Goal: Communication & Community: Answer question/provide support

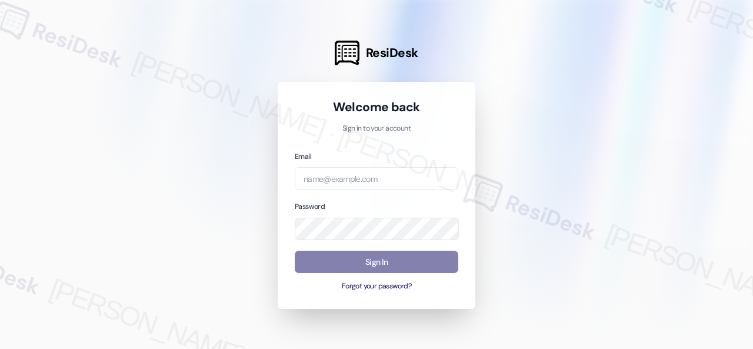
click at [171, 224] on div at bounding box center [376, 174] width 753 height 349
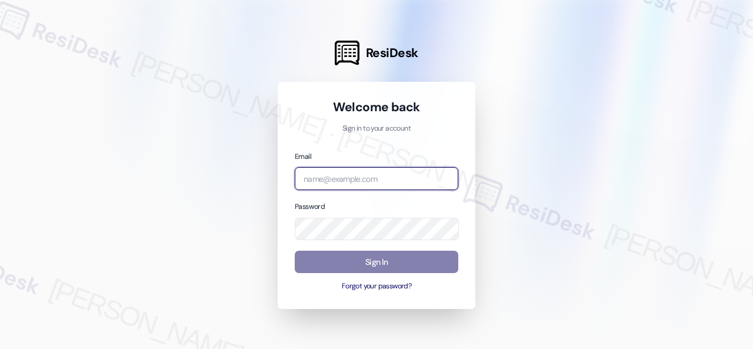
click at [335, 171] on input "email" at bounding box center [377, 178] width 164 height 23
click at [335, 180] on input "email" at bounding box center [377, 178] width 164 height 23
paste input "automated-surveys-nolan-steve.flores@nolan.com"
type input "automated-surveys-nolan-steve.flores@nolan.com"
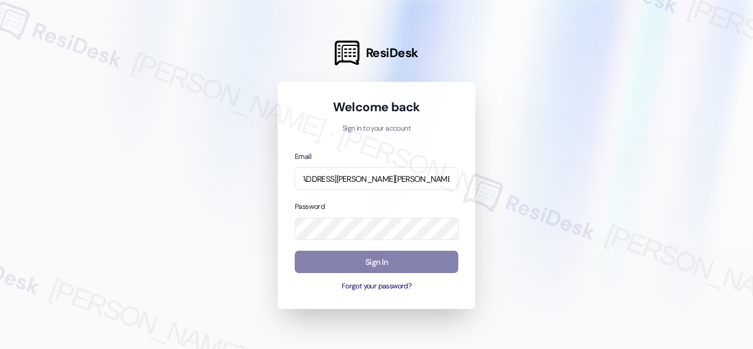
scroll to position [0, 0]
click at [618, 179] on div at bounding box center [376, 174] width 753 height 349
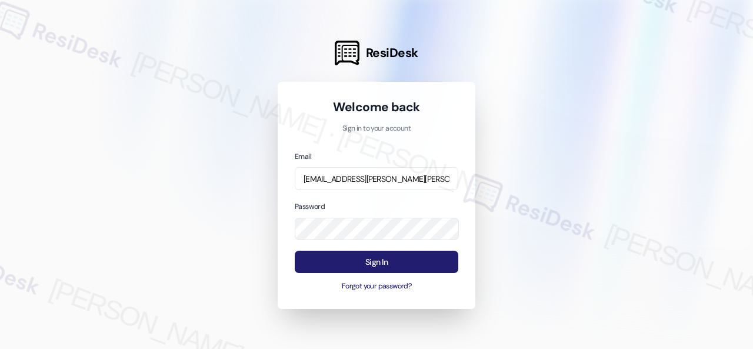
click at [365, 261] on button "Sign In" at bounding box center [377, 262] width 164 height 23
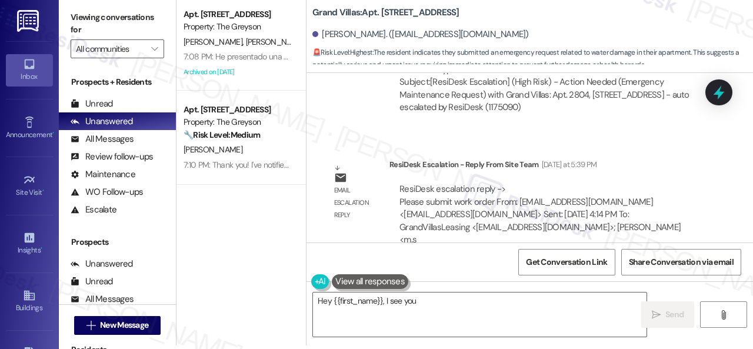
scroll to position [10404, 0]
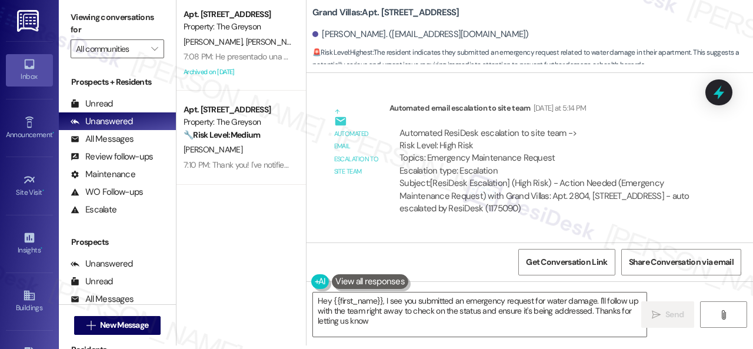
type textarea "Hey {{first_name}}, I see you submitted an emergency request for water damage. …"
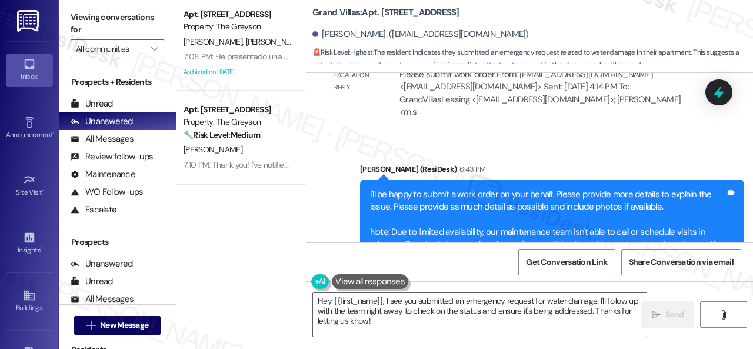
scroll to position [10580, 0]
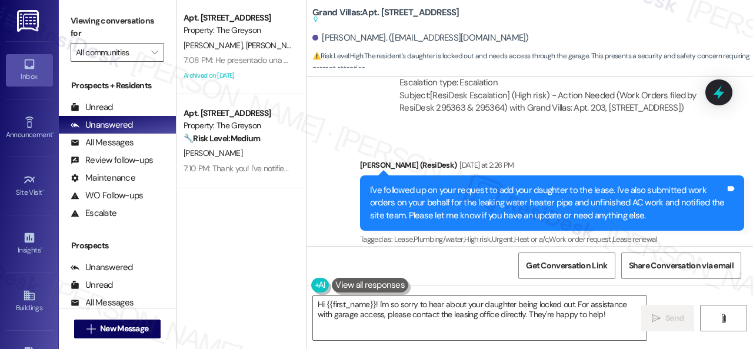
scroll to position [3943, 0]
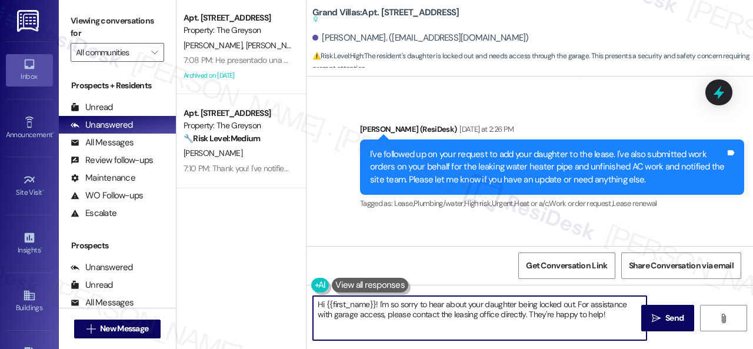
drag, startPoint x: 614, startPoint y: 316, endPoint x: 241, endPoint y: 244, distance: 380.5
click at [225, 236] on div "Apt. 4404ES, 4460 Mountain Laurel Road Property: The Greyson E. Martinez J. Rod…" at bounding box center [464, 174] width 576 height 349
paste textarea "ey, I have an update on your concern. The site team stated that an updated leas…"
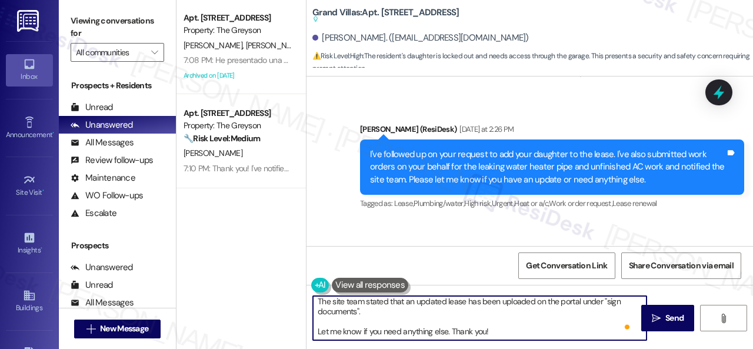
scroll to position [33, 0]
type textarea "Hey, I have an update on your concern. The site team stated that an updated lea…"
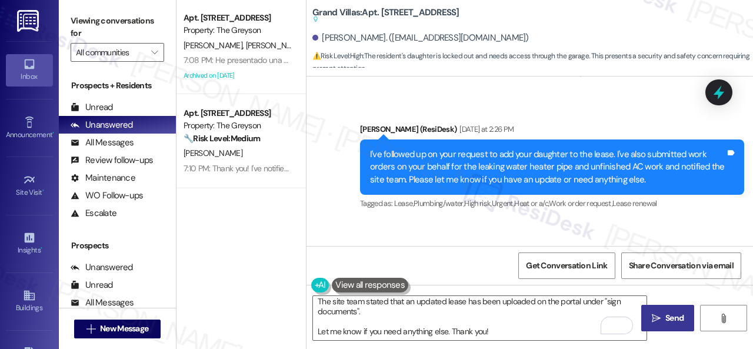
click at [664, 325] on button " Send" at bounding box center [667, 318] width 53 height 26
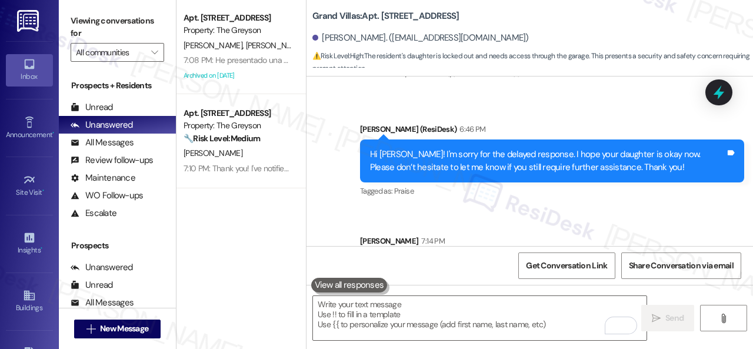
scroll to position [4912, 0]
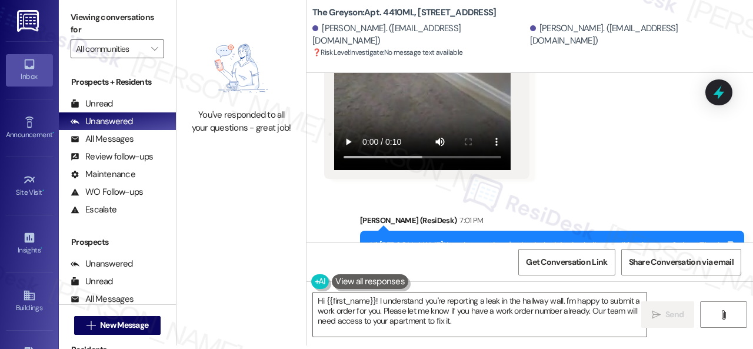
scroll to position [9842, 0]
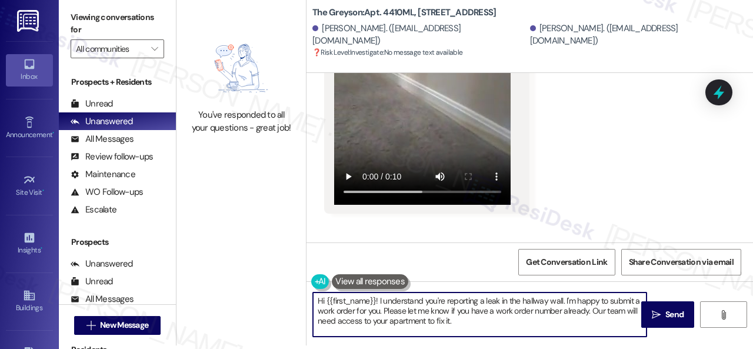
drag, startPoint x: 462, startPoint y: 324, endPoint x: 253, endPoint y: 263, distance: 218.0
click at [253, 263] on div "You've responded to all your questions - great job! The Greyson: Apt. 4410ML, 4…" at bounding box center [464, 170] width 576 height 349
paste textarea "ey, I have an update on your concern. The site team stated that they alerted ma…"
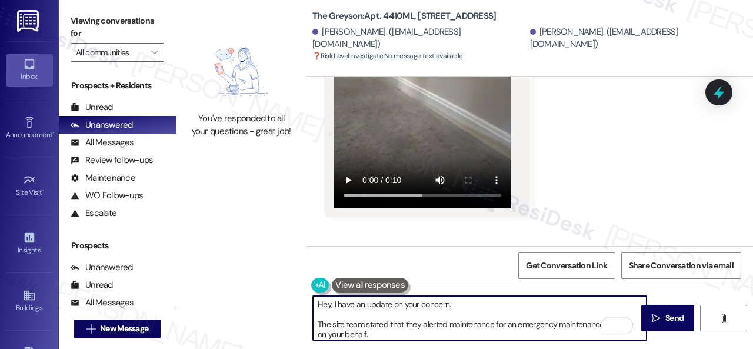
scroll to position [0, 0]
type textarea "Hey, I have an update on your concern. The site team stated that they alerted m…"
click at [665, 316] on span "Send" at bounding box center [674, 318] width 18 height 12
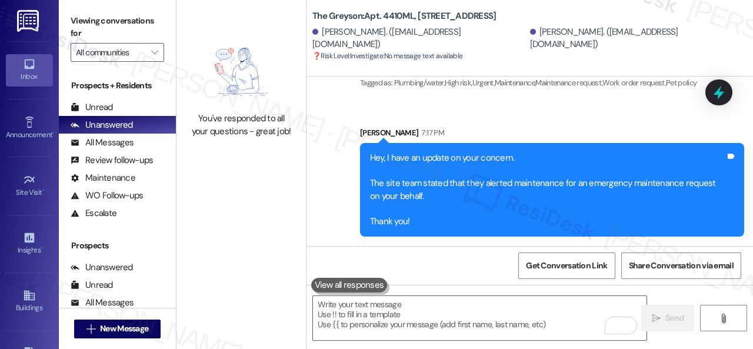
scroll to position [4, 0]
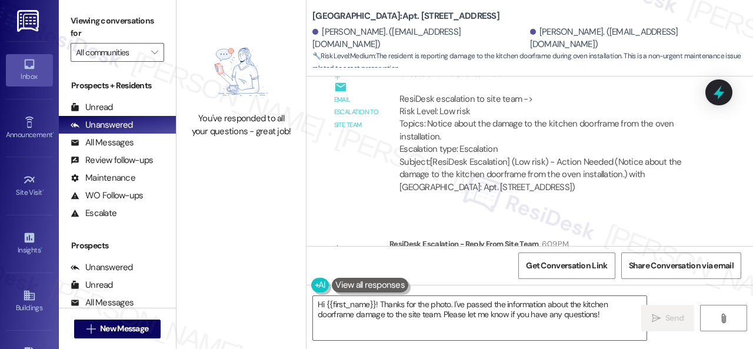
scroll to position [5632, 0]
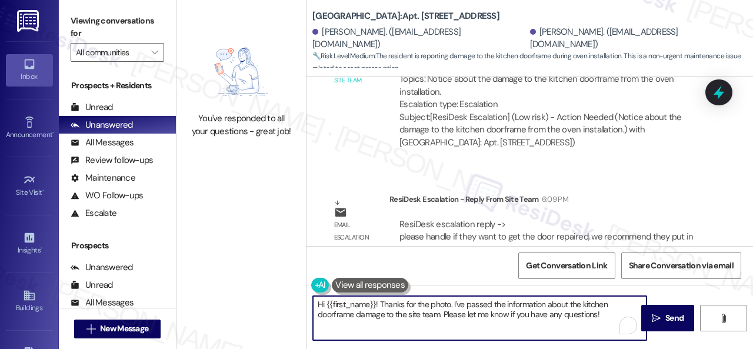
drag, startPoint x: 378, startPoint y: 302, endPoint x: 614, endPoint y: 335, distance: 238.3
click at [614, 335] on textarea "Hi {{first_name}}! Thanks for the photo. I've passed the information about the …" at bounding box center [480, 318] width 334 height 44
paste textarea "e site team stated that if you want to get the door repaired, a work order need…"
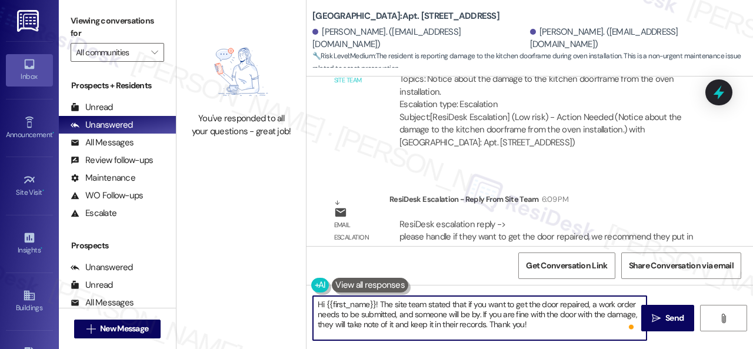
drag, startPoint x: 325, startPoint y: 301, endPoint x: 375, endPoint y: 303, distance: 50.6
click at [375, 303] on textarea "Hi {{first_name}}! The site team stated that if you want to get the door repair…" at bounding box center [480, 318] width 334 height 44
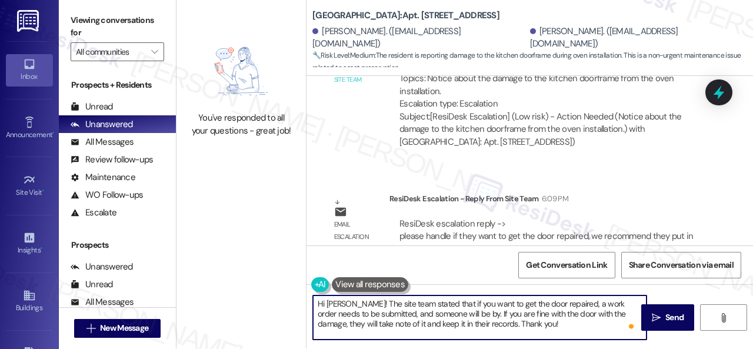
scroll to position [0, 0]
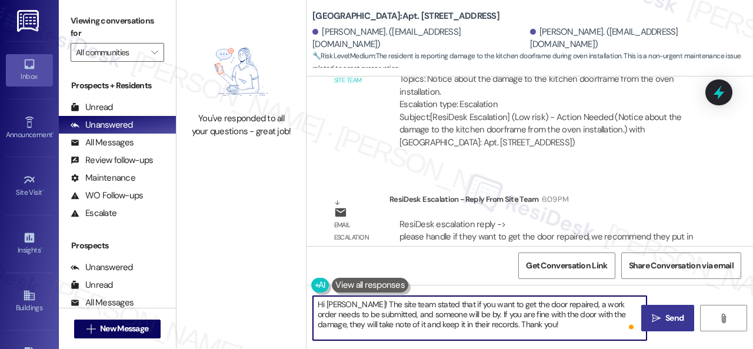
type textarea "Hi Autumn! The site team stated that if you want to get the door repaired, a wo…"
click at [669, 326] on button " Send" at bounding box center [667, 318] width 53 height 26
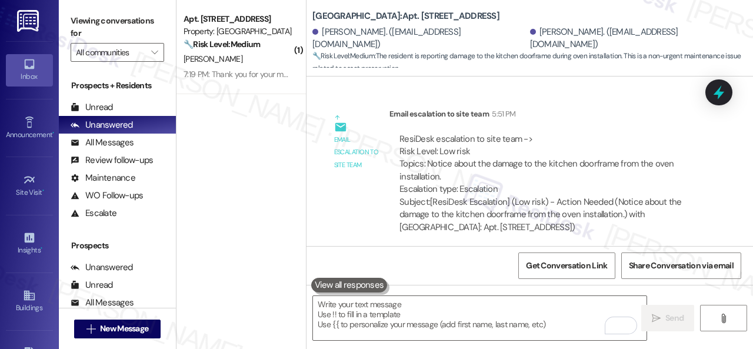
scroll to position [5739, 0]
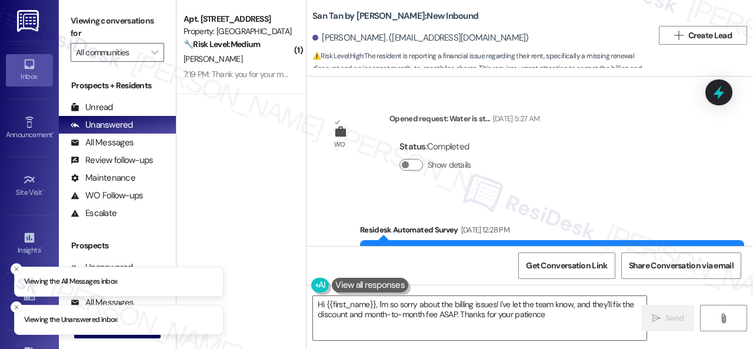
type textarea "Hi {{first_name}}, I'm so sorry about the billing issues! I've let the team kno…"
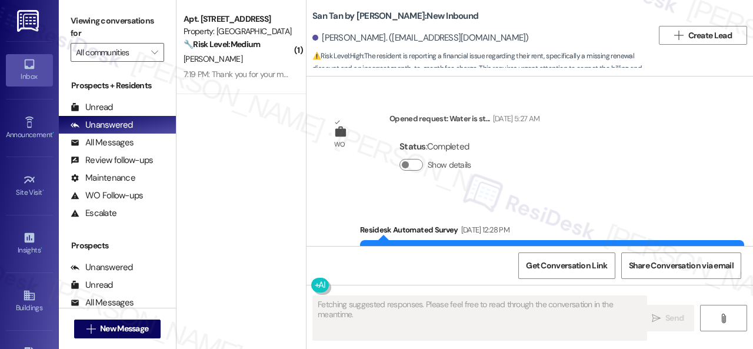
scroll to position [2993, 0]
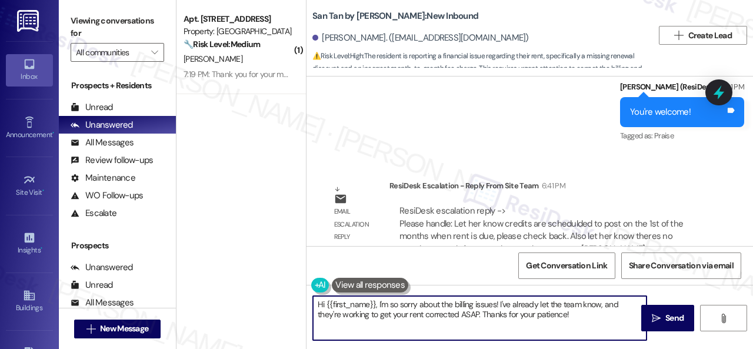
drag, startPoint x: 267, startPoint y: 270, endPoint x: 242, endPoint y: 272, distance: 24.8
click at [242, 272] on div "( 1 ) Apt. 203, 1550 Katy Gap Rd Property: Grand Villas 🔧 Risk Level: Medium Th…" at bounding box center [464, 174] width 576 height 349
paste textarea "ey, I have an update on your concern. The site team stated that credits are sch…"
type textarea "Hey, I have an update on your concern. The site team stated that credits are sc…"
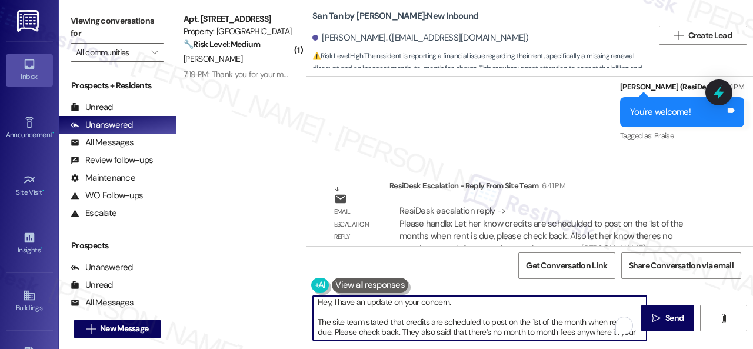
scroll to position [0, 0]
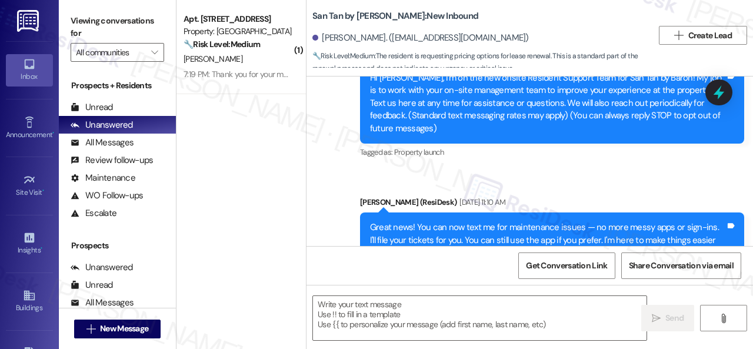
type textarea "Fetching suggested responses. Please feel free to read through the conversation…"
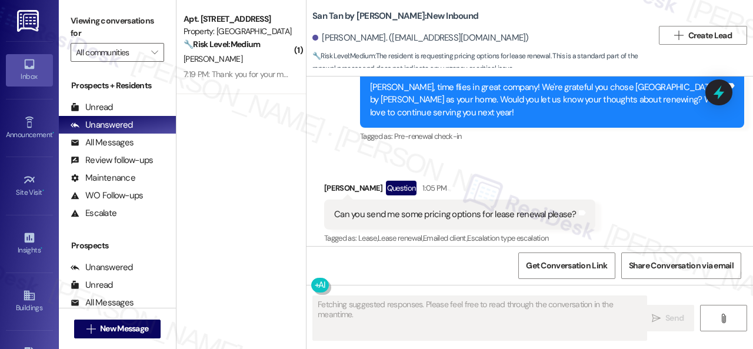
scroll to position [340, 0]
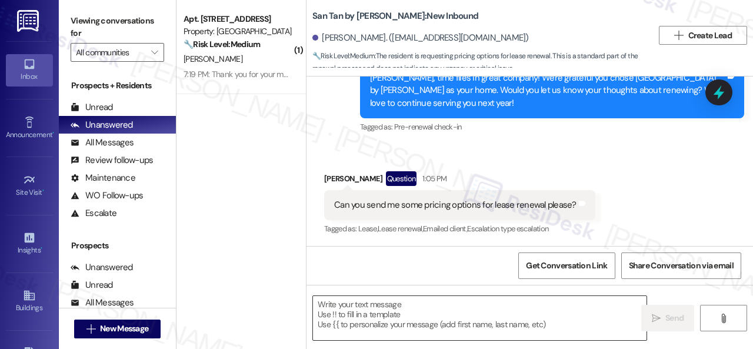
click at [401, 316] on textarea at bounding box center [480, 318] width 334 height 44
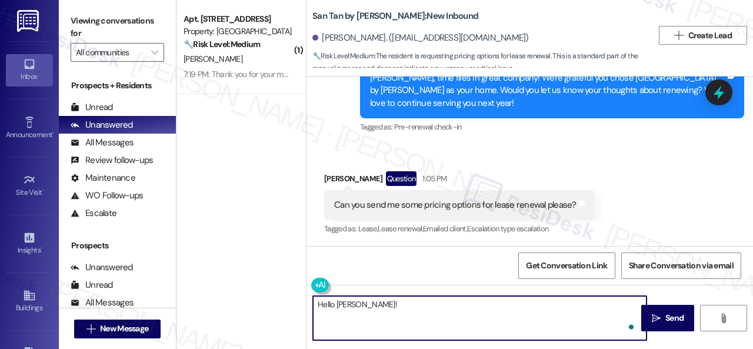
paste textarea "lease is not up until 12/19. We do not have renewal offers for then yet but onc…"
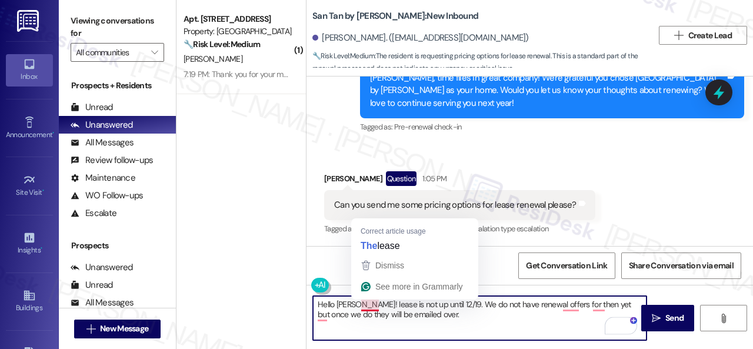
click at [360, 305] on textarea "Hello [PERSON_NAME]! lease is not up until 12/19. We do not have renewal offers…" at bounding box center [480, 318] width 334 height 44
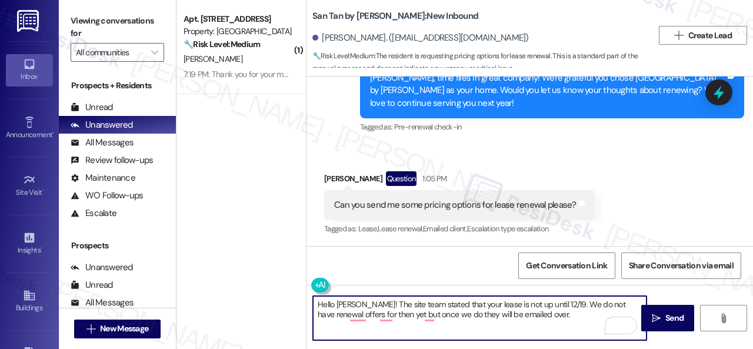
click at [558, 303] on textarea "Hello [PERSON_NAME]! The site team stated that your lease is not up until 12/19…" at bounding box center [480, 318] width 334 height 44
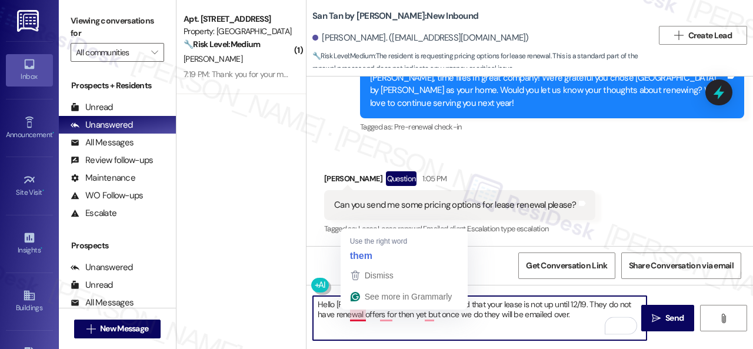
click at [358, 316] on textarea "Hello [PERSON_NAME]! The site team stated that your lease is not up until 12/19…" at bounding box center [480, 318] width 334 height 44
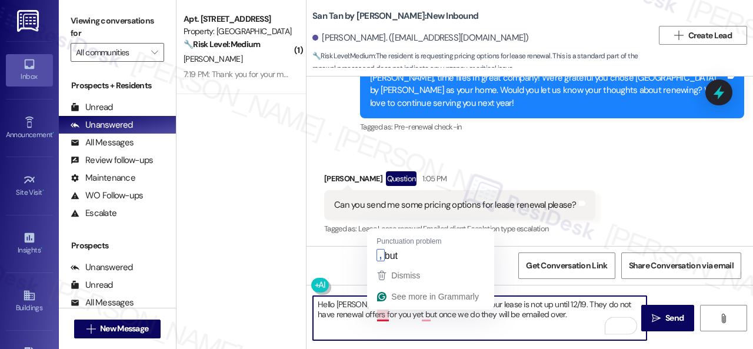
click at [385, 316] on textarea "Hello [PERSON_NAME]! The site team stated that your lease is not up until 12/19…" at bounding box center [480, 318] width 334 height 44
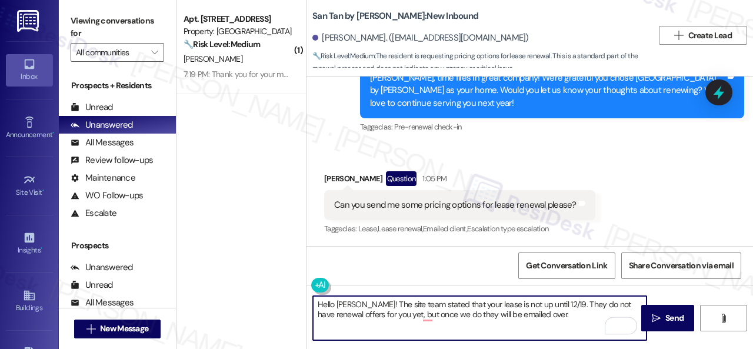
click at [415, 318] on textarea "Hello Nicole! The site team stated that your lease is not up until 12/19. They …" at bounding box center [480, 318] width 334 height 44
click at [435, 316] on textarea "Hello Nicole! The site team stated that your lease is not up until 12/19. They …" at bounding box center [480, 318] width 334 height 44
click at [543, 314] on textarea "Hello Nicole! The site team stated that your lease is not up until 12/19. They …" at bounding box center [480, 318] width 334 height 44
type textarea "Hello [PERSON_NAME]! The site team stated that your lease is not up until 12/19…"
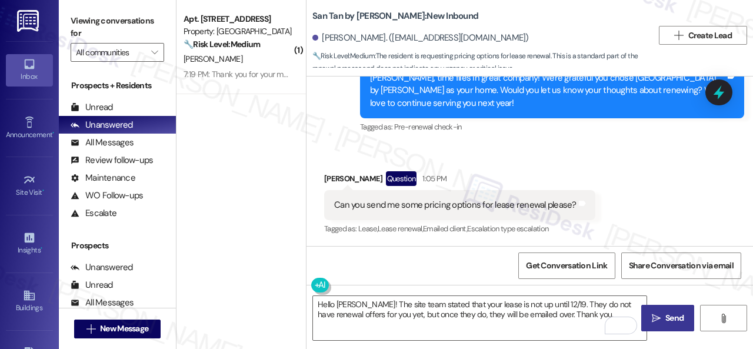
click at [665, 317] on span "Send" at bounding box center [674, 318] width 18 height 12
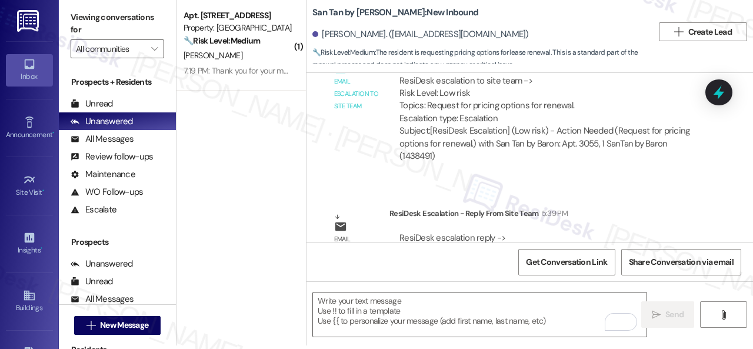
scroll to position [730, 0]
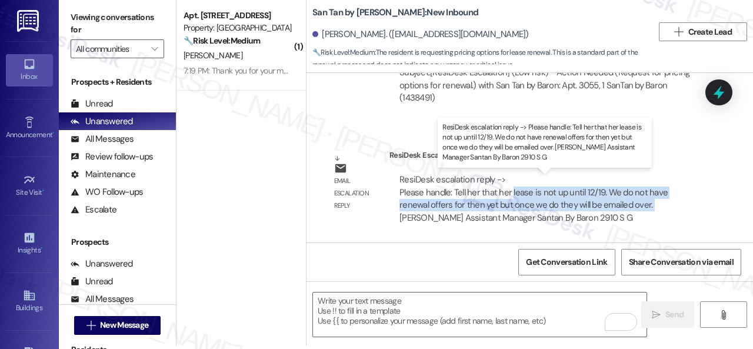
drag, startPoint x: 510, startPoint y: 192, endPoint x: 618, endPoint y: 205, distance: 108.4
click at [618, 205] on div "ResiDesk escalation reply -> Please handle: Tell her that her lease is not up u…" at bounding box center [533, 198] width 268 height 49
copy div "lease is not up until 12/19. We do not have renewal offers for then yet but onc…"
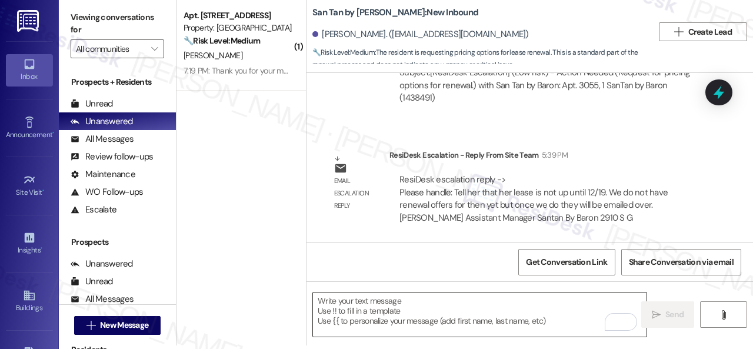
click at [395, 325] on textarea "To enrich screen reader interactions, please activate Accessibility in Grammarl…" at bounding box center [480, 314] width 334 height 44
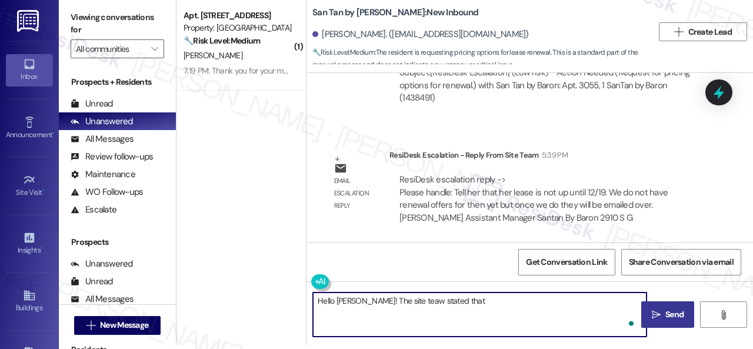
paste textarea "lease is not up until 12/19. We do not have renewal offers for then yet but onc…"
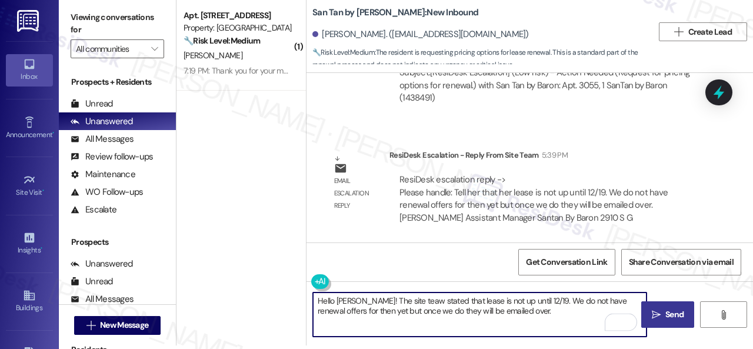
click at [446, 299] on textarea "Hello Nicole! The site teaw stated that lease is not up until 12/19. We do not …" at bounding box center [480, 314] width 334 height 44
click at [556, 301] on textarea "Hello Nicole! The site teaw stated that your lease is not up until 12/19. We do…" at bounding box center [480, 314] width 334 height 44
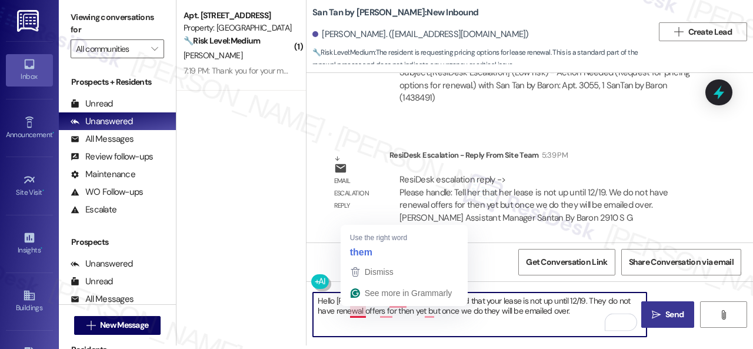
click at [356, 309] on textarea "Hello Nicole! The site teaw stated that your lease is not up until 12/19. They …" at bounding box center [480, 314] width 334 height 44
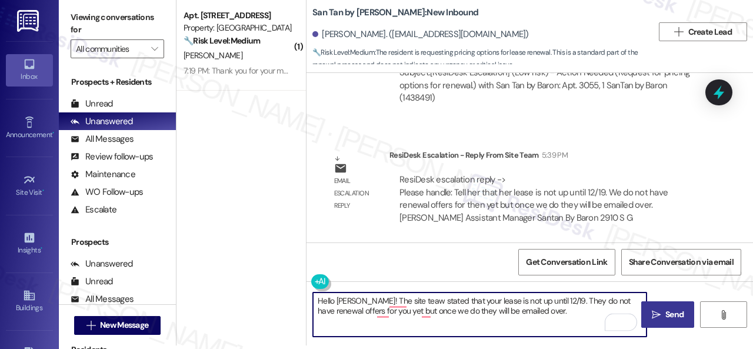
click at [384, 311] on textarea "Hello Nicole! The site teaw stated that your lease is not up until 12/19. They …" at bounding box center [480, 314] width 334 height 44
click at [427, 314] on textarea "Hello Nicole! The site teaw stated that your lease is not up until 12/19. They …" at bounding box center [480, 314] width 334 height 44
click at [419, 314] on textarea "Hello Nicole! The site teaw stated that your lease is not up until 12/19. They …" at bounding box center [480, 314] width 334 height 44
click at [419, 308] on textarea "Hello Nicole! The site teaw stated that your lease is not up until 12/19. They …" at bounding box center [480, 314] width 334 height 44
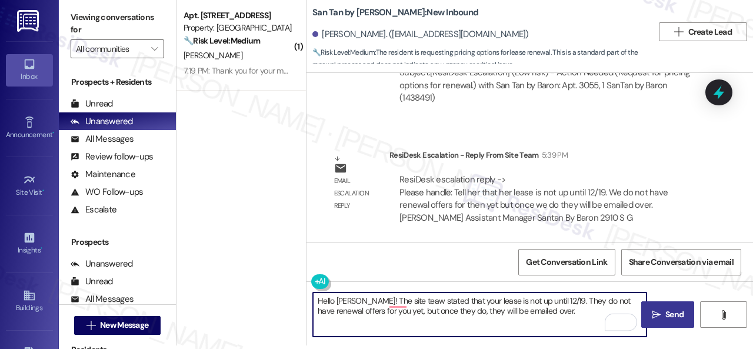
click at [542, 310] on textarea "Hello Nicole! The site teaw stated that your lease is not up until 12/19. They …" at bounding box center [480, 314] width 334 height 44
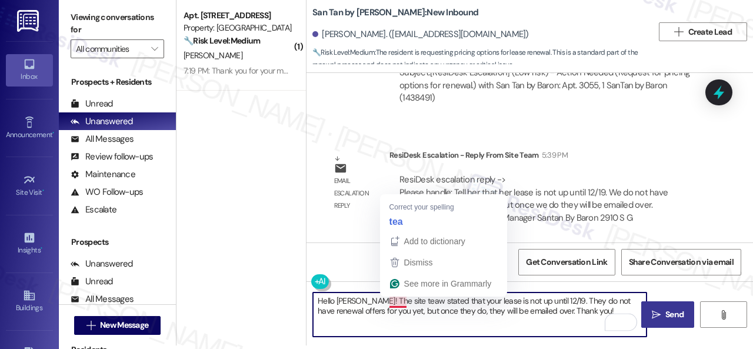
click at [399, 302] on textarea "Hello Nicole! The site teaw stated that your lease is not up until 12/19. They …" at bounding box center [480, 314] width 334 height 44
click at [394, 302] on textarea "Hello Nicole! The site tea stated that your lease is not up until 12/19. They d…" at bounding box center [480, 314] width 334 height 44
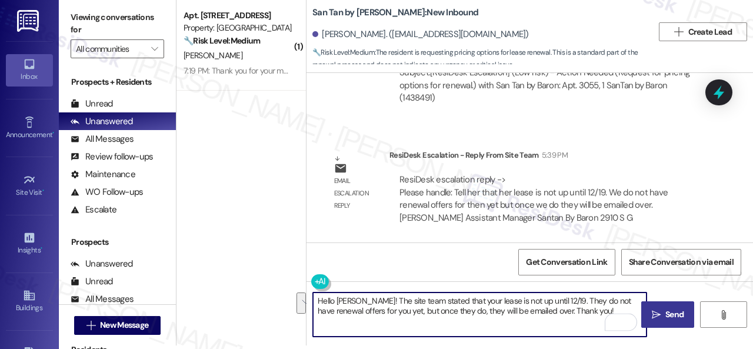
drag, startPoint x: 574, startPoint y: 309, endPoint x: 279, endPoint y: 255, distance: 299.5
click at [279, 255] on div "( 1 ) Apt. 203, 1550 Katy Gap Rd Property: Grand Villas 🔧 Risk Level: Medium Th…" at bounding box center [464, 170] width 576 height 349
type textarea "Hello Nicole! The site team stated that your lease is not up until 12/19. They …"
click at [391, 257] on div "Get Conversation Link Share Conversation via email" at bounding box center [529, 261] width 446 height 39
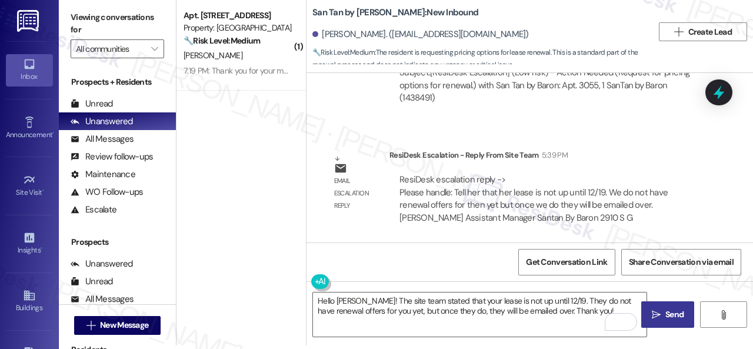
click at [673, 317] on span "Send" at bounding box center [674, 314] width 18 height 12
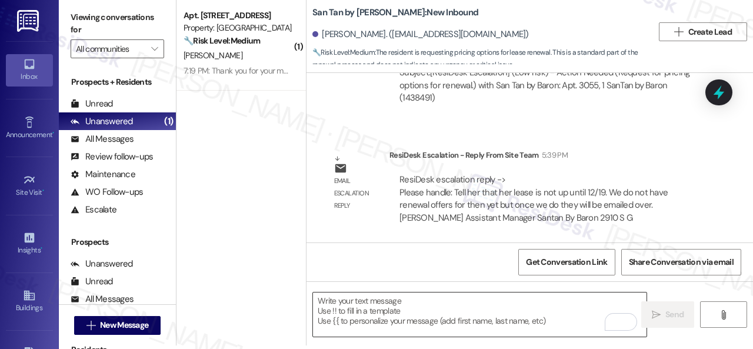
click at [401, 301] on textarea "To enrich screen reader interactions, please activate Accessibility in Grammarl…" at bounding box center [480, 314] width 334 height 44
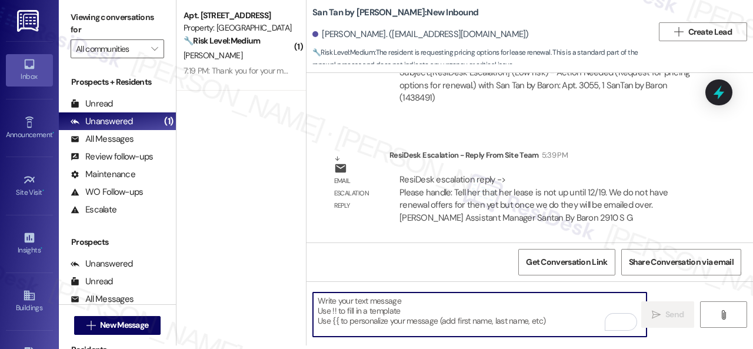
paste textarea "Hello Nicole! The site team stated that your lease is not up until 12/19. They …"
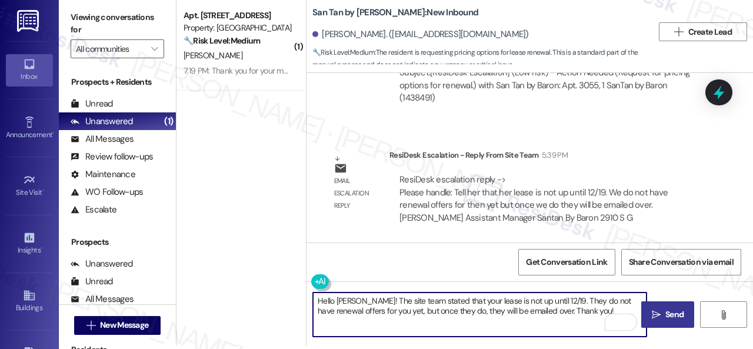
type textarea "Hello Nicole! The site team stated that your lease is not up until 12/19. They …"
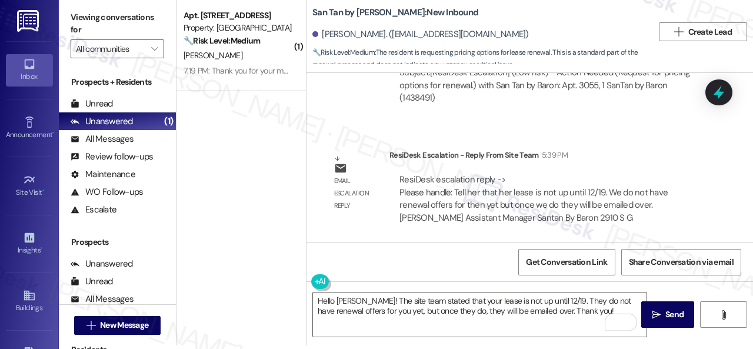
drag, startPoint x: 666, startPoint y: 316, endPoint x: 676, endPoint y: 299, distance: 19.3
click at [666, 316] on span "Send" at bounding box center [674, 314] width 18 height 12
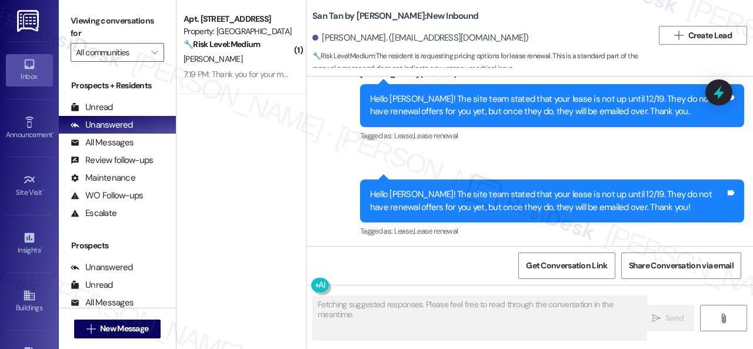
scroll to position [938, 0]
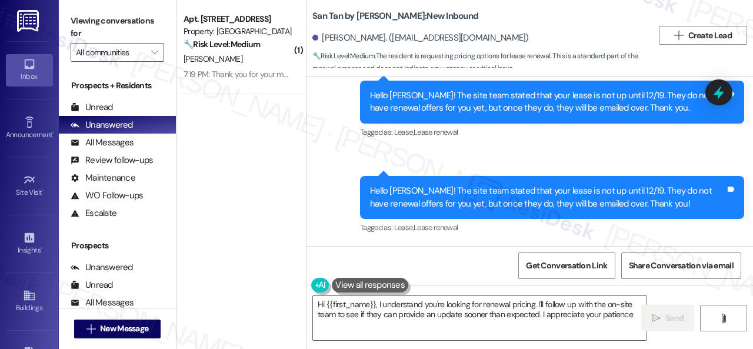
type textarea "Hi {{first_name}}, I understand you're looking for renewal pricing. I'll follow…"
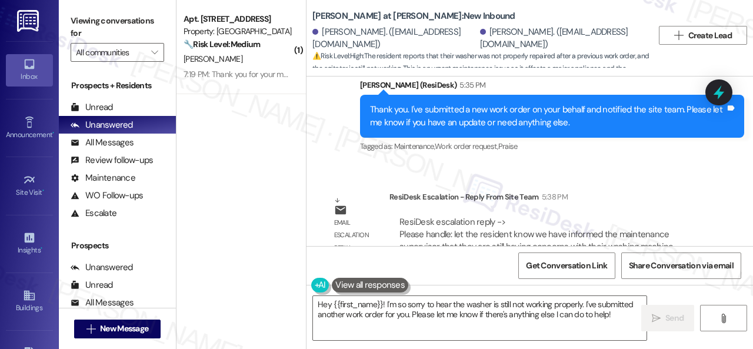
scroll to position [3318, 0]
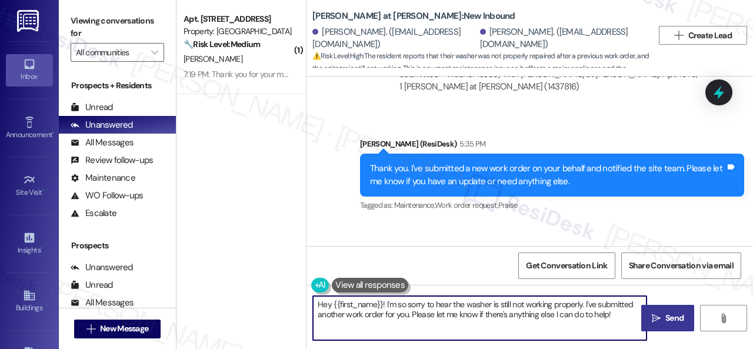
drag, startPoint x: 333, startPoint y: 303, endPoint x: 675, endPoint y: 330, distance: 343.4
click at [675, 330] on div "Hey {{first_name}}! I'm so sorry to hear the washer is still not working proper…" at bounding box center [529, 329] width 446 height 88
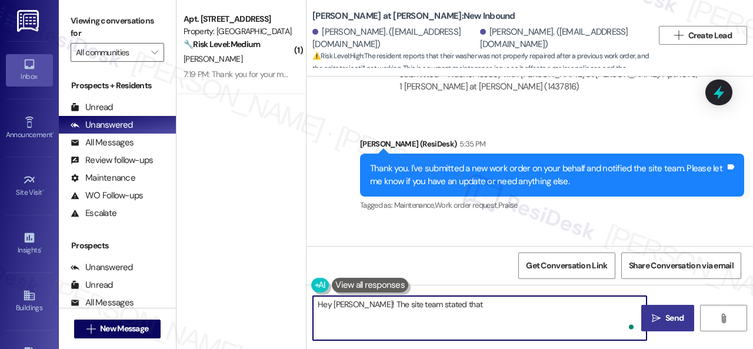
paste textarea "have informed the maintenance supervisor that they are still having concerns wi…"
type textarea "Hey [PERSON_NAME]! The site team stated that have informed the maintenance supe…"
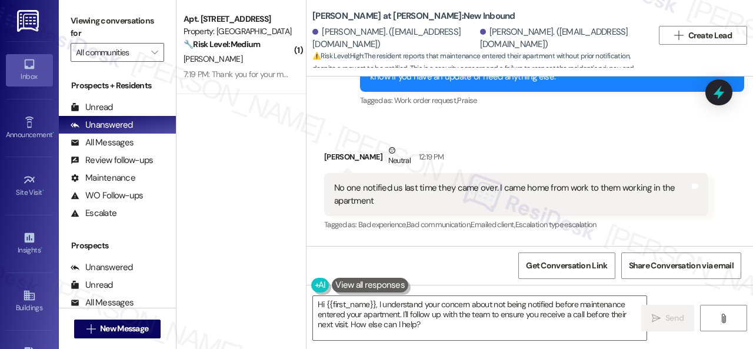
scroll to position [2635, 0]
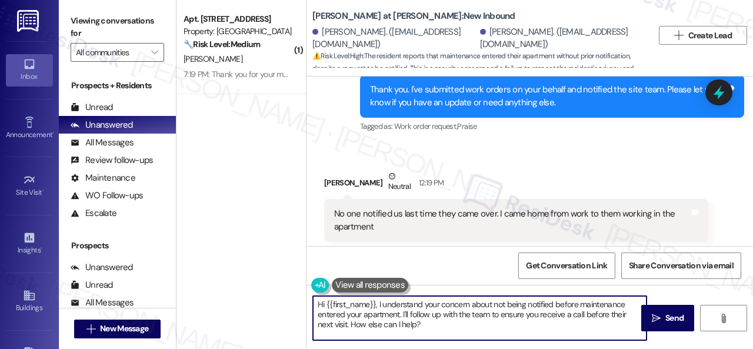
drag, startPoint x: 327, startPoint y: 304, endPoint x: 484, endPoint y: 336, distance: 160.2
click at [484, 336] on textarea "Hi {{first_name}}, I understand your concern about not being notified before ma…" at bounding box center [480, 318] width 334 height 44
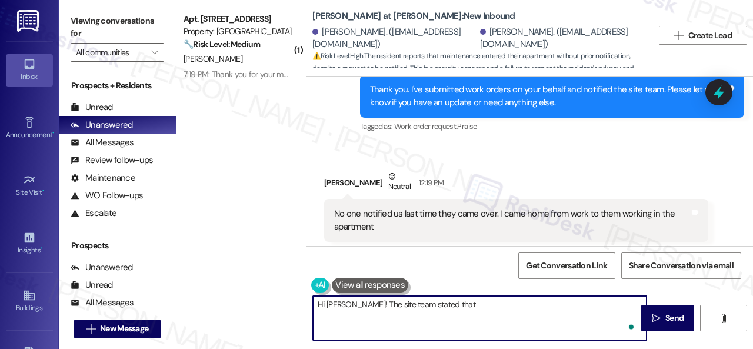
paste textarea "Karen called ahead today 8/27 at 11:21 am to inform them they would be working …"
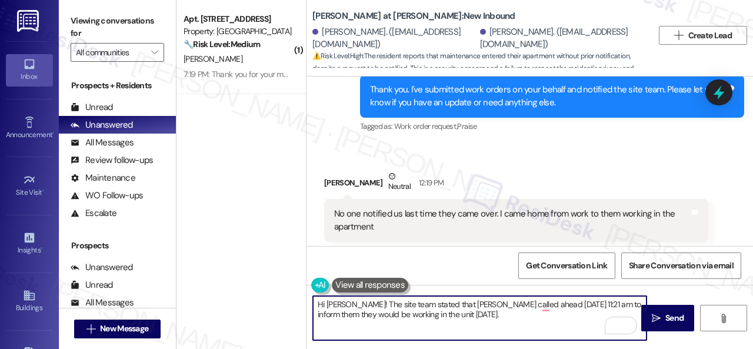
click at [507, 306] on textarea "Hi Kaipo! The site team stated that Karen called ahead today, 8/27 at 11:21 am …" at bounding box center [480, 318] width 334 height 44
click at [328, 312] on textarea "Hi Kaipo! The site team stated that Karen called ahead earlier today, 8/27 at 1…" at bounding box center [480, 318] width 334 height 44
click at [496, 318] on textarea "Hi Kaipo! The site team stated that Karen called ahead earlier today, 8/27 at 1…" at bounding box center [480, 318] width 334 height 44
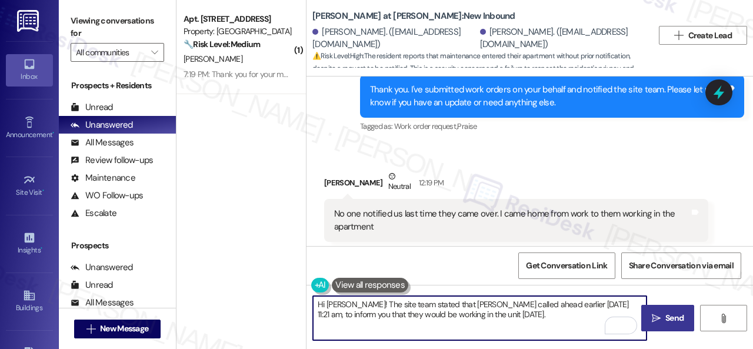
type textarea "Hi Kaipo! The site team stated that Karen called ahead earlier today, 8/27 at 1…"
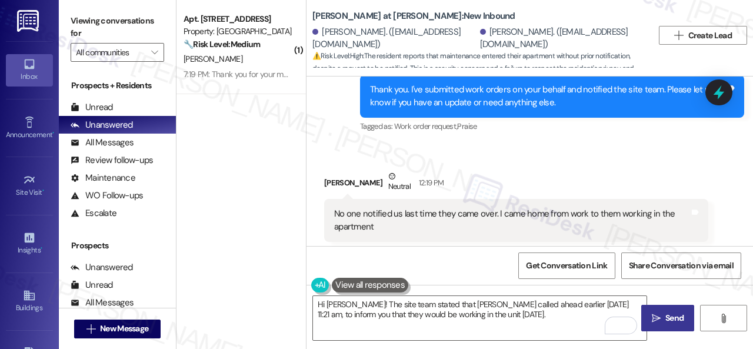
click at [665, 321] on span "Send" at bounding box center [674, 318] width 18 height 12
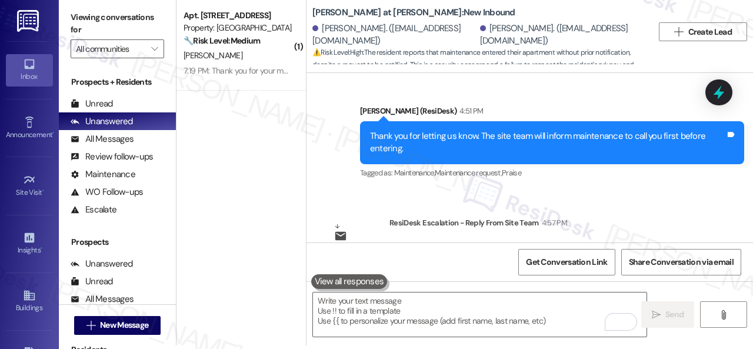
scroll to position [3164, 0]
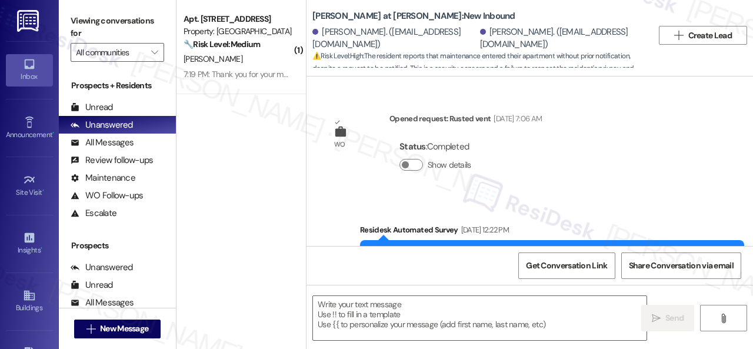
scroll to position [3276, 0]
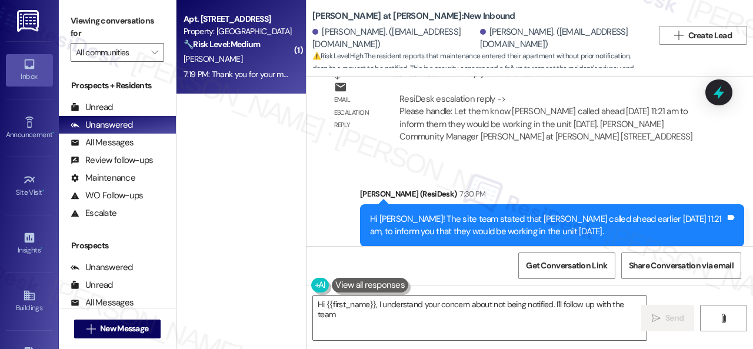
type textarea "Hi {{first_name}}, I understand your concern about not being notified. I'll fol…"
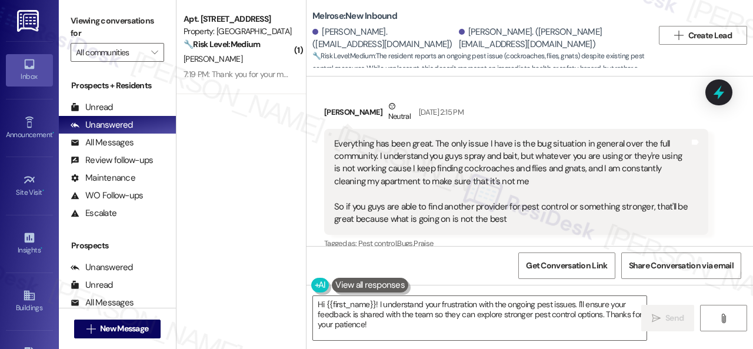
scroll to position [2420, 0]
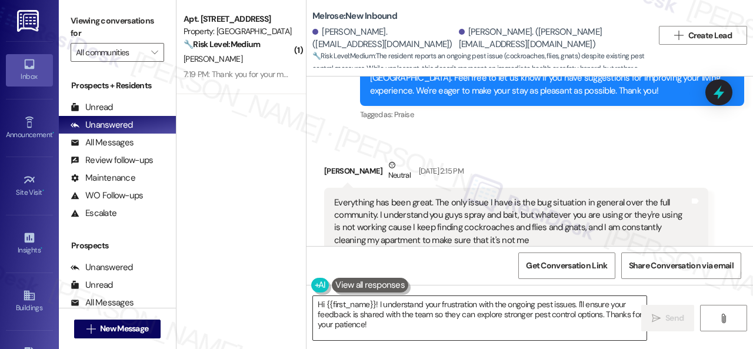
drag, startPoint x: 326, startPoint y: 305, endPoint x: 399, endPoint y: 328, distance: 77.0
click at [399, 328] on textarea "Hi {{first_name}}! I understand your frustration with the ongoing pest issues. …" at bounding box center [480, 318] width 334 height 44
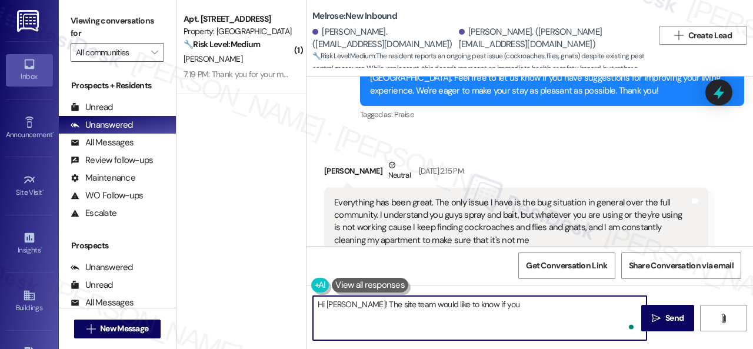
paste textarea "would like to be on the pest control list for [DATE]? We could do a more intens…"
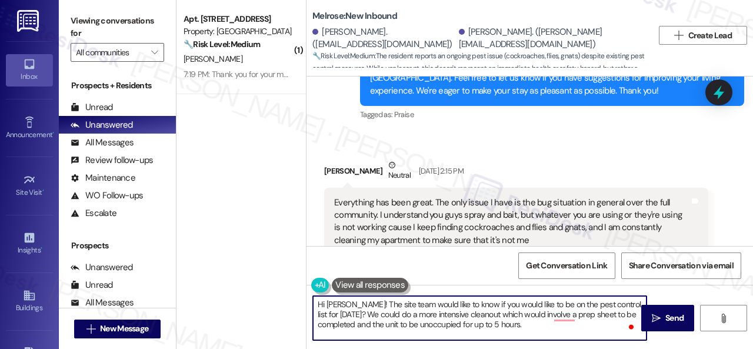
click at [413, 312] on textarea "Hi [PERSON_NAME]! The site team would like to know if you would like to be on t…" at bounding box center [480, 318] width 334 height 44
drag, startPoint x: 418, startPoint y: 315, endPoint x: 428, endPoint y: 315, distance: 10.6
click at [428, 315] on textarea "Hi [PERSON_NAME]! The site team would like to know if you would like to be on t…" at bounding box center [480, 318] width 334 height 44
click at [598, 325] on textarea "Hi [PERSON_NAME]! The site team would like to know if you would like to be on t…" at bounding box center [480, 318] width 334 height 44
type textarea "Hi [PERSON_NAME]! The site team would like to know if you would like to be on t…"
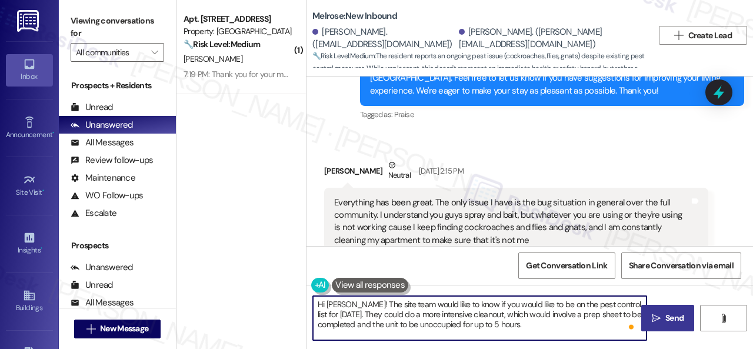
click at [652, 317] on icon "" at bounding box center [656, 318] width 9 height 9
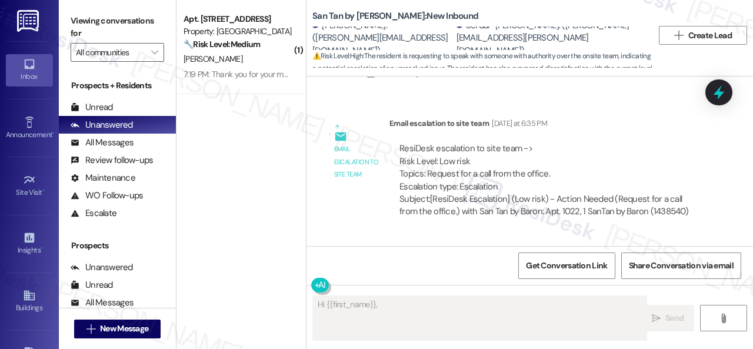
scroll to position [2025, 0]
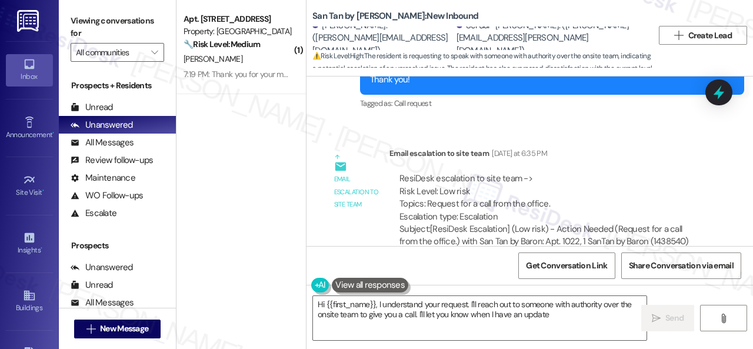
type textarea "Hi {{first_name}}, I understand your request. I'll reach out to someone with au…"
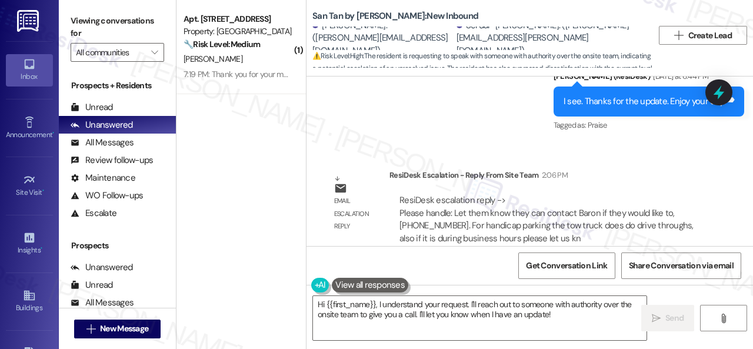
scroll to position [2362, 0]
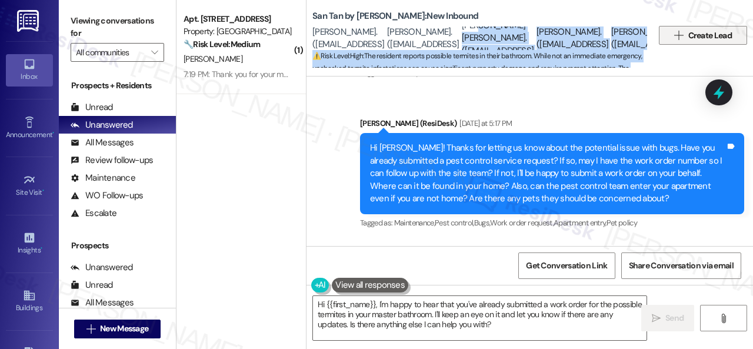
scroll to position [0, 213]
drag, startPoint x: 560, startPoint y: 33, endPoint x: 710, endPoint y: 34, distance: 150.0
click at [710, 34] on div "San Tan by Baron: New Inbound Logan Barker. (loganbarker180@gmail.com) James Ha…" at bounding box center [529, 35] width 446 height 65
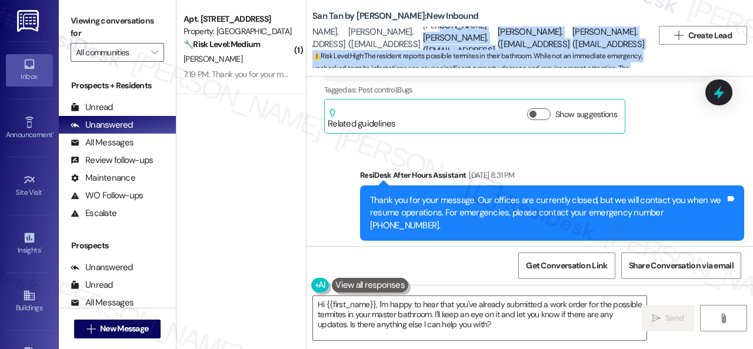
scroll to position [568, 0]
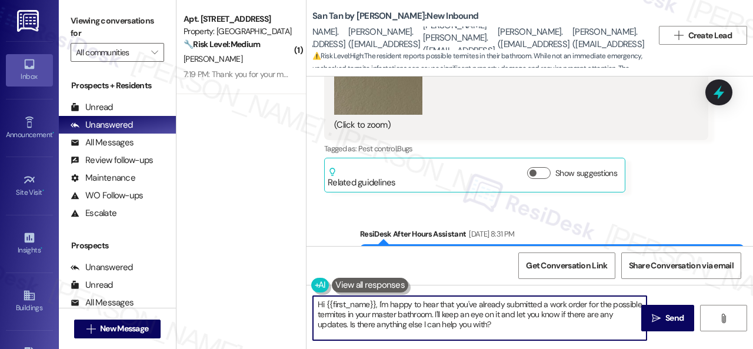
drag, startPoint x: 326, startPoint y: 302, endPoint x: 375, endPoint y: 303, distance: 49.4
click at [375, 303] on textarea "Hi {{first_name}}, I'm happy to hear that you've already submitted a work order…" at bounding box center [480, 318] width 334 height 44
drag, startPoint x: 341, startPoint y: 306, endPoint x: 459, endPoint y: 335, distance: 121.0
click at [459, 335] on textarea "Hi Ryan, I'm happy to hear that you've already submitted a work order for the p…" at bounding box center [480, 318] width 334 height 44
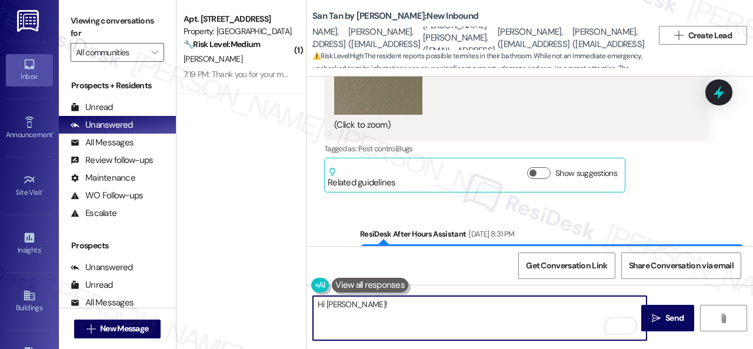
paste textarea "a pest control agent looked at it today and we are working on getting it on the…"
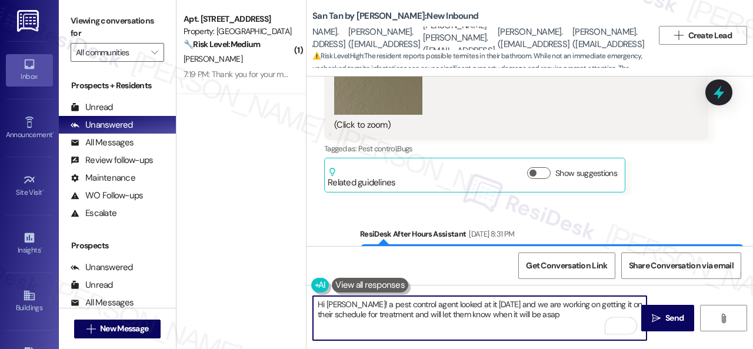
click at [344, 305] on textarea "Hi Ryan! a pest control agent looked at it today and we are working on getting …" at bounding box center [480, 318] width 334 height 44
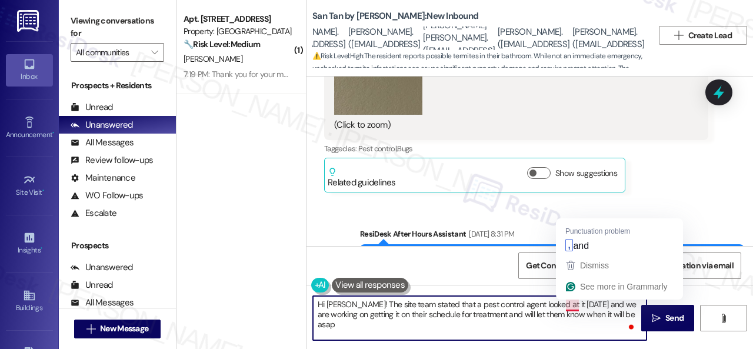
click at [568, 306] on textarea "Hi Ryan! The site team stated that a pest control agent looked at it today and …" at bounding box center [480, 318] width 334 height 44
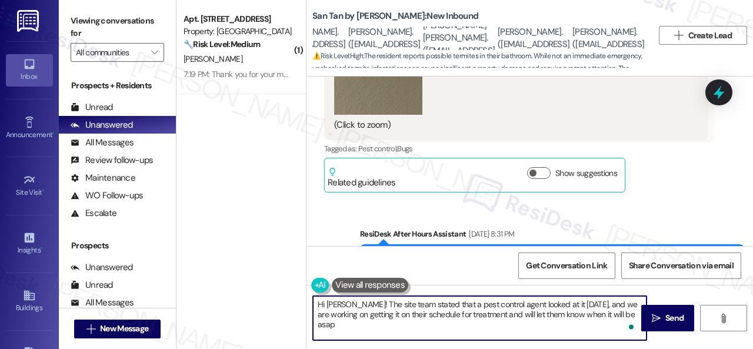
click at [584, 305] on textarea "Hi Ryan! The site team stated that a pest control agent looked at it today, and…" at bounding box center [480, 318] width 334 height 44
click at [515, 312] on textarea "Hi Ryan! The site team stated that a pest control agent looked at it today, and…" at bounding box center [480, 318] width 334 height 44
click at [612, 315] on textarea "Hi Ryan! The site team stated that a pest control agent looked at it today, and…" at bounding box center [480, 318] width 334 height 44
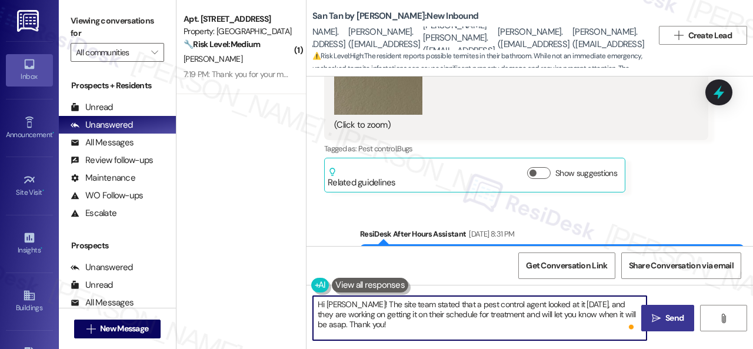
type textarea "Hi Ryan! The site team stated that a pest control agent looked at it today, and…"
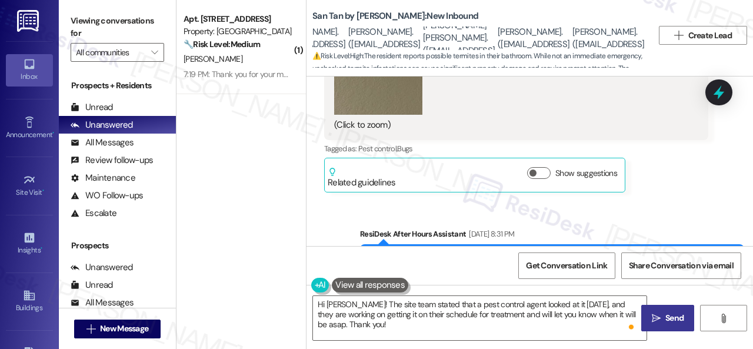
click at [655, 318] on icon "" at bounding box center [656, 318] width 9 height 9
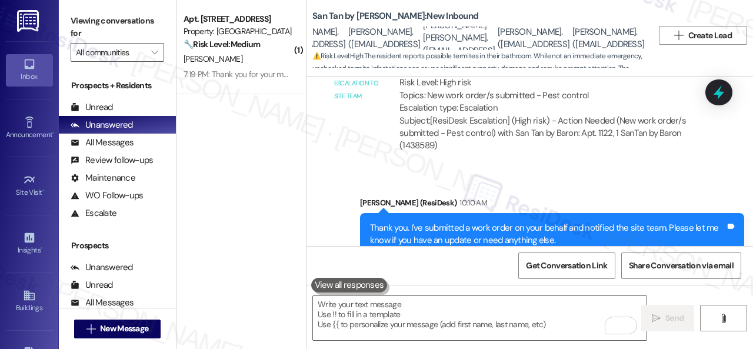
scroll to position [1509, 0]
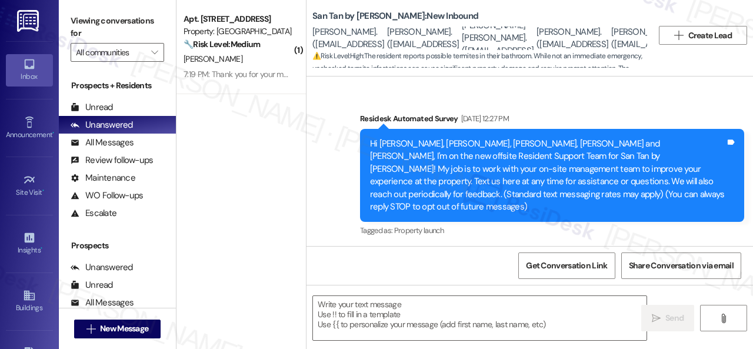
type textarea "Fetching suggested responses. Please feel free to read through the conversation…"
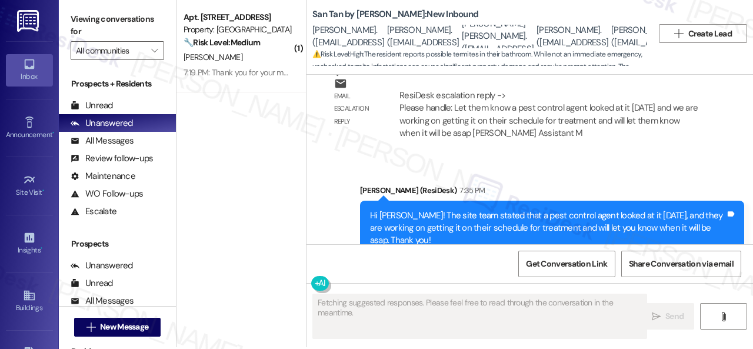
scroll to position [4, 0]
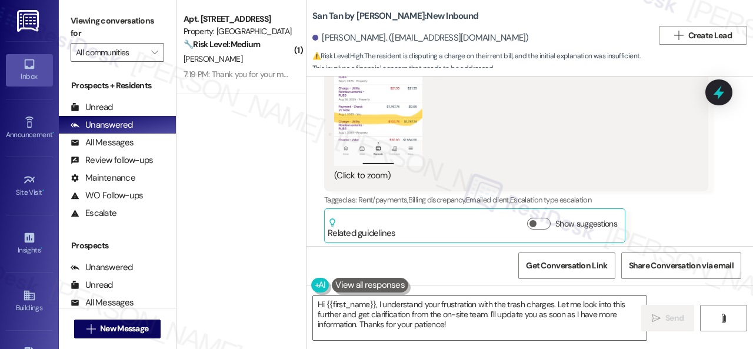
scroll to position [668, 0]
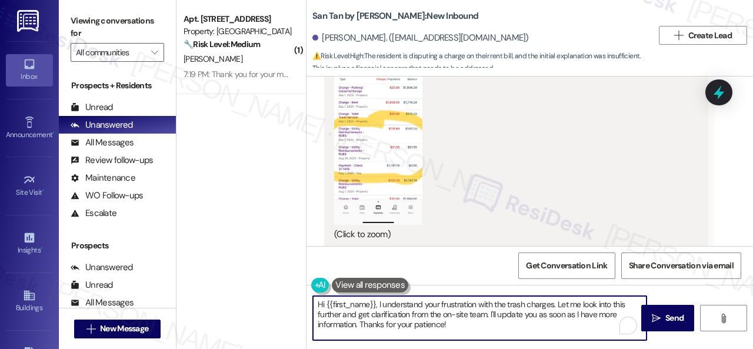
drag, startPoint x: 398, startPoint y: 309, endPoint x: 379, endPoint y: 302, distance: 20.1
click at [379, 302] on textarea "Hi {{first_name}}, I understand your frustration with the trash charges. Let me…" at bounding box center [480, 318] width 334 height 44
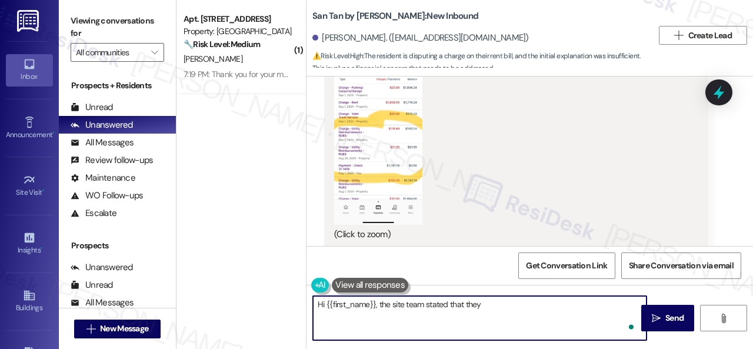
paste textarea "are looking into this and will get back to them"
click at [539, 306] on textarea "Hi {{first_name}}, the site team stated that they are looking into this and wil…" at bounding box center [480, 318] width 334 height 44
click at [539, 304] on textarea "Hi {{first_name}}, the site team stated that they are looking into this and wil…" at bounding box center [480, 318] width 334 height 44
click at [543, 302] on textarea "Hi {{first_name}}, the site team stated that they are looking into this and wil…" at bounding box center [480, 318] width 334 height 44
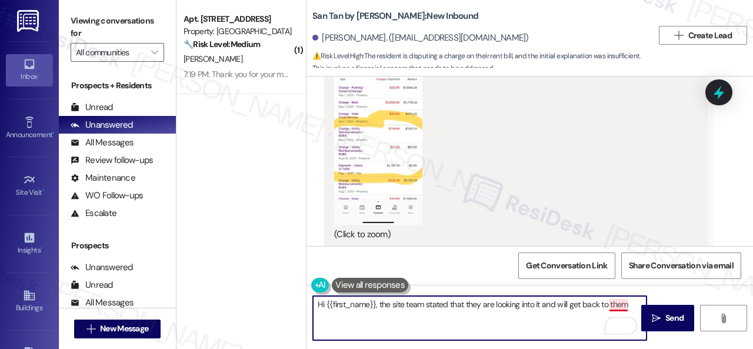
click at [614, 304] on textarea "Hi {{first_name}}, the site team stated that they are looking into it and will …" at bounding box center [480, 318] width 334 height 44
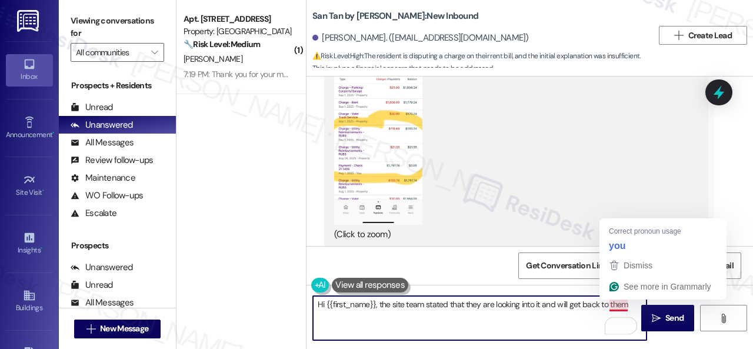
click at [614, 304] on textarea "Hi {{first_name}}, the site team stated that they are looking into it and will …" at bounding box center [480, 318] width 334 height 44
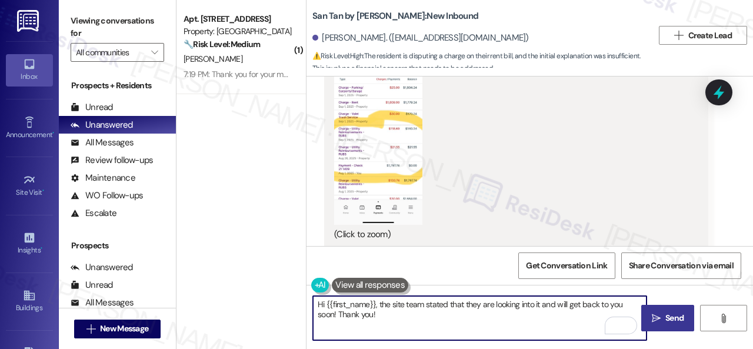
type textarea "Hi {{first_name}}, the site team stated that they are looking into it and will …"
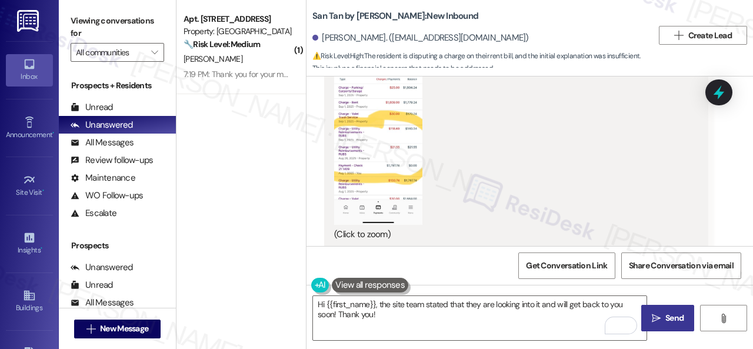
click at [665, 322] on span "Send" at bounding box center [674, 318] width 18 height 12
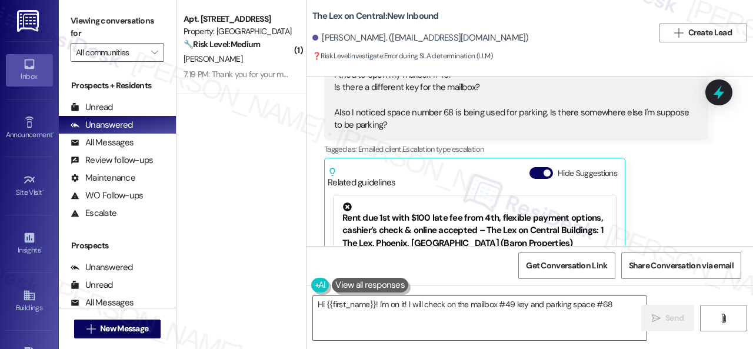
scroll to position [556, 0]
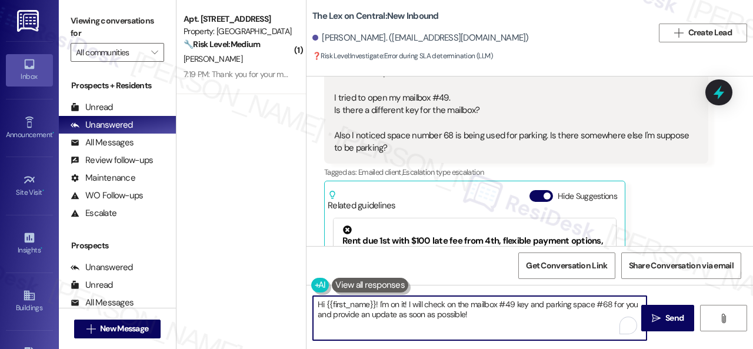
drag, startPoint x: 380, startPoint y: 304, endPoint x: 476, endPoint y: 321, distance: 97.9
click at [476, 321] on textarea "Hi {{first_name}}! I'm on it! I will check on the mailbox #49 key and parking s…" at bounding box center [480, 318] width 334 height 44
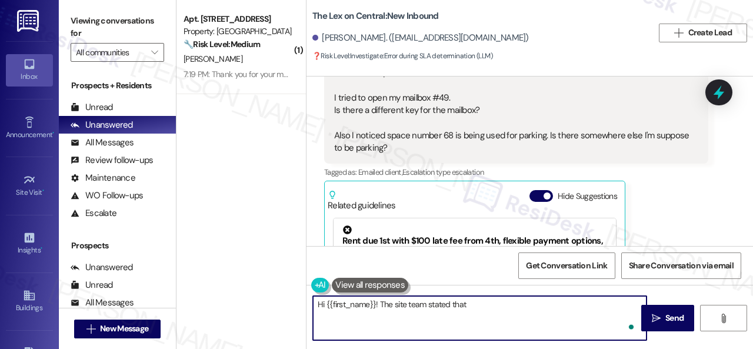
paste textarea "ailbox key may be a bad cut and could probably use WD40 from maintenance to eas…"
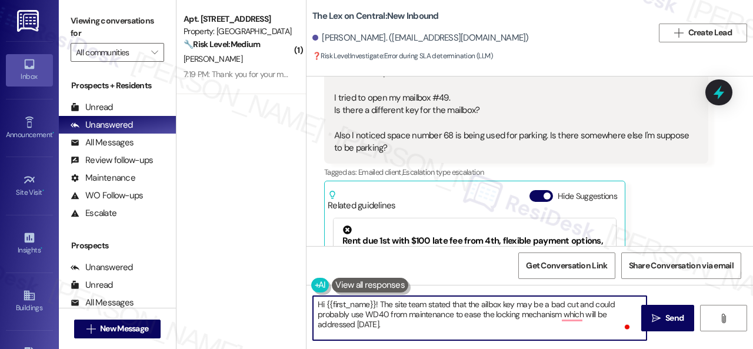
click at [480, 305] on textarea "Hi {{first_name}}! The site team stated that the ailbox key may be a bad cut an…" at bounding box center [480, 318] width 334 height 44
click at [568, 315] on textarea "Hi {{first_name}}! The site team stated that the mailbox key may be a bad cut a…" at bounding box center [480, 318] width 334 height 44
click at [405, 326] on textarea "Hi {{first_name}}! The site team stated that the mailbox key may be a bad cut a…" at bounding box center [480, 318] width 334 height 44
click at [381, 325] on textarea "Hi {{first_name}}! The site team stated that the mailbox key may be a bad cut a…" at bounding box center [480, 318] width 334 height 44
click at [520, 324] on textarea "Hi {{first_name}}! The site team stated that the mailbox key may be a bad cut a…" at bounding box center [480, 318] width 334 height 44
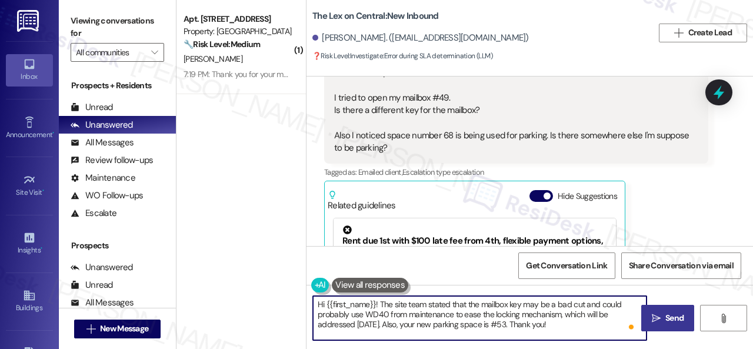
type textarea "Hi {{first_name}}! The site team stated that the mailbox key may be a bad cut a…"
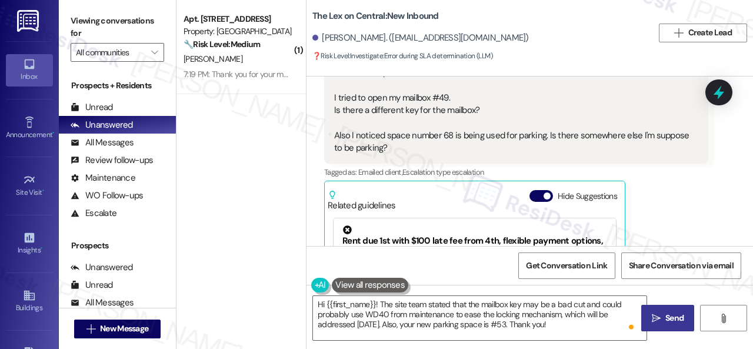
click at [669, 320] on span "Send" at bounding box center [674, 318] width 18 height 12
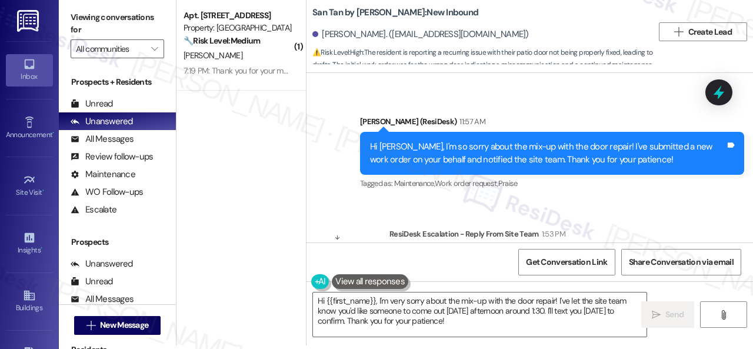
scroll to position [2738, 0]
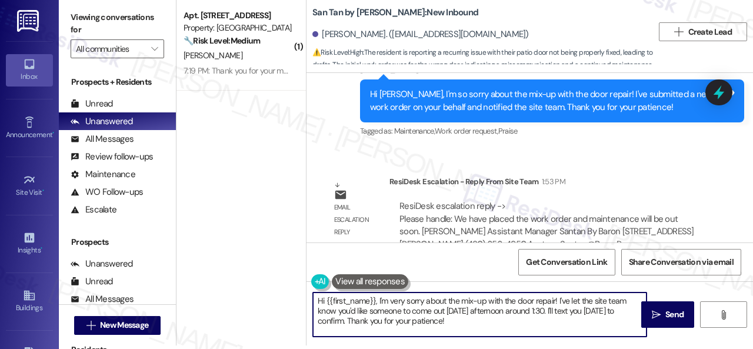
drag, startPoint x: 378, startPoint y: 302, endPoint x: 489, endPoint y: 327, distance: 114.6
click at [489, 327] on textarea "Hi {{first_name}}, I'm very sorry about the mix-up with the door repair! I've l…" at bounding box center [480, 314] width 334 height 44
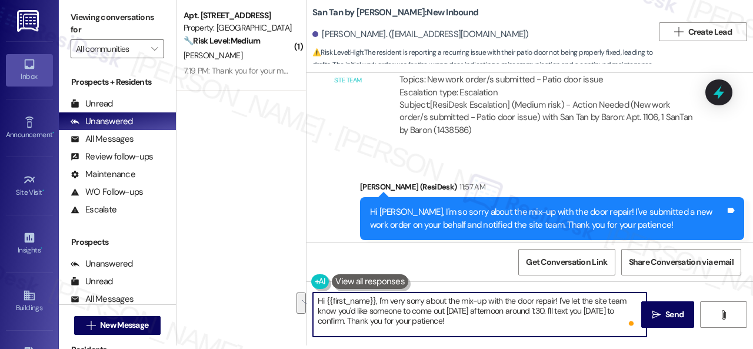
drag, startPoint x: 326, startPoint y: 301, endPoint x: 484, endPoint y: 333, distance: 160.9
click at [484, 333] on textarea "Hi {{first_name}}, I'm very sorry about the mix-up with the door repair! I've l…" at bounding box center [480, 314] width 334 height 44
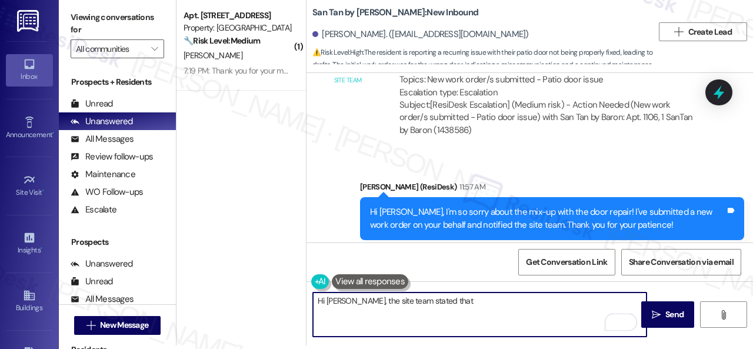
scroll to position [2738, 0]
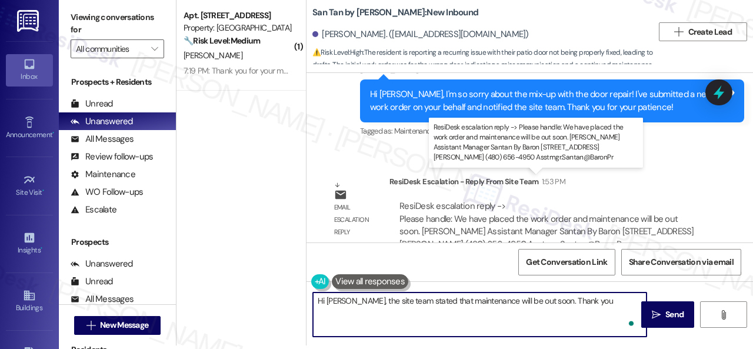
type textarea "Hi [PERSON_NAME], the site team stated that maintenance will be out soon. Thank…"
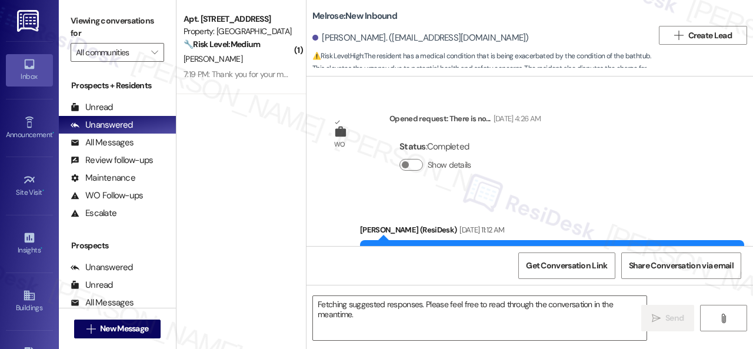
scroll to position [2170, 0]
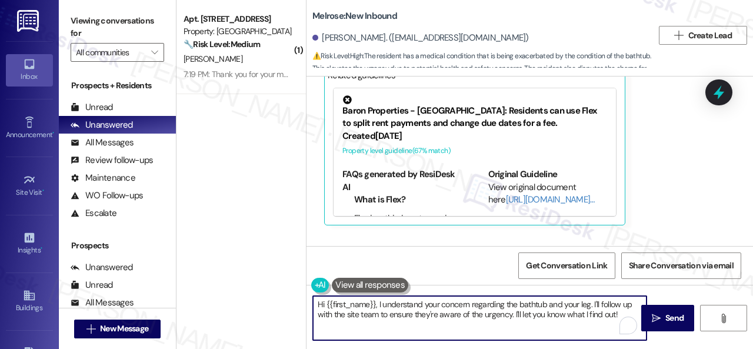
drag, startPoint x: 379, startPoint y: 304, endPoint x: 679, endPoint y: 369, distance: 307.5
click at [679, 348] on html "Inbox Go to Inbox Announcement • Send A Text Announcement Site Visit • Go to Si…" at bounding box center [376, 174] width 753 height 349
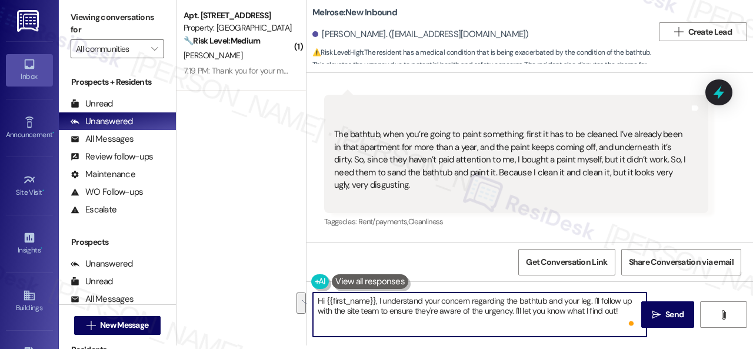
scroll to position [991, 0]
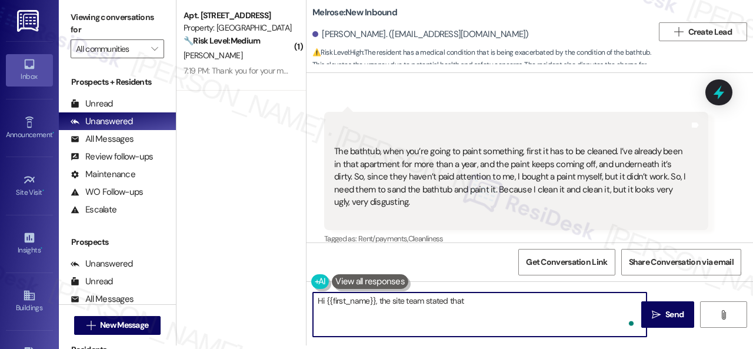
paste textarea "are waiting for you to return the authorization release form to the office. Wit…"
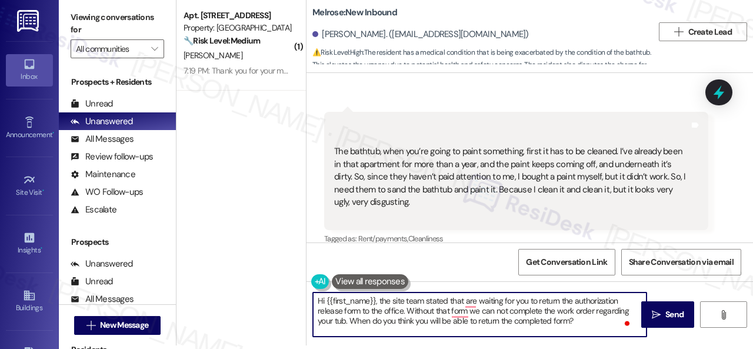
click at [461, 300] on textarea "Hi {{first_name}}, the site team stated that are waiting for you to return the …" at bounding box center [480, 314] width 334 height 44
click at [465, 302] on textarea "Hi {{first_name}}, the site team stated that are waiting for you to return the …" at bounding box center [480, 314] width 334 height 44
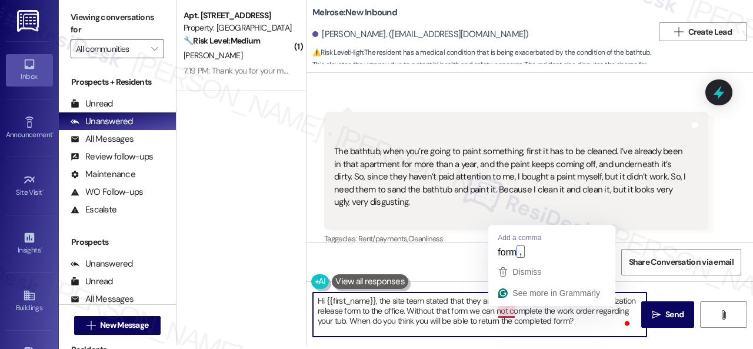
click at [504, 312] on textarea "Hi {{first_name}}, the site team stated that they are waiting for you to return…" at bounding box center [480, 314] width 334 height 44
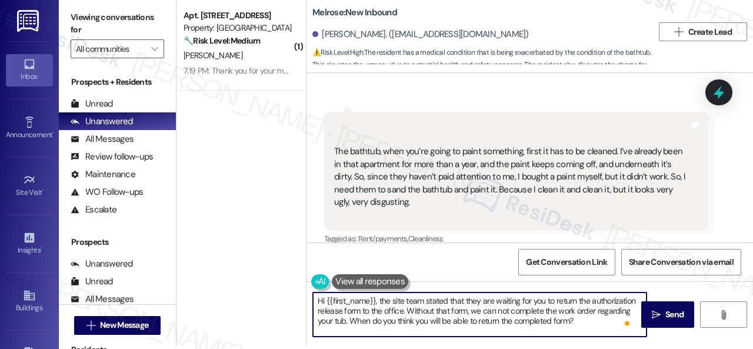
click at [522, 313] on textarea "Hi {{first_name}}, the site team stated that they are waiting for you to return…" at bounding box center [480, 314] width 334 height 44
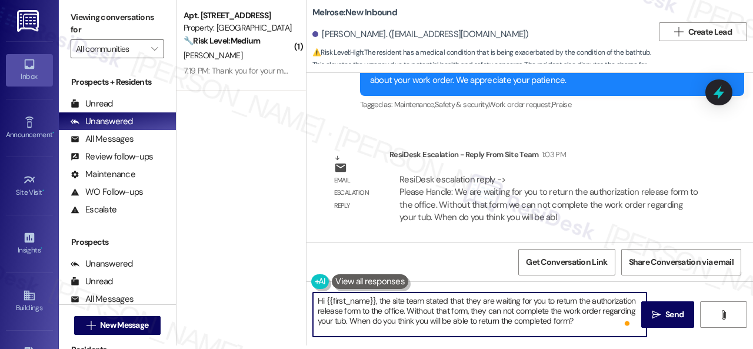
scroll to position [0, 0]
type textarea "Hi {{first_name}}, the site team stated that they are waiting for you to return…"
click at [678, 309] on span "Send" at bounding box center [674, 314] width 18 height 12
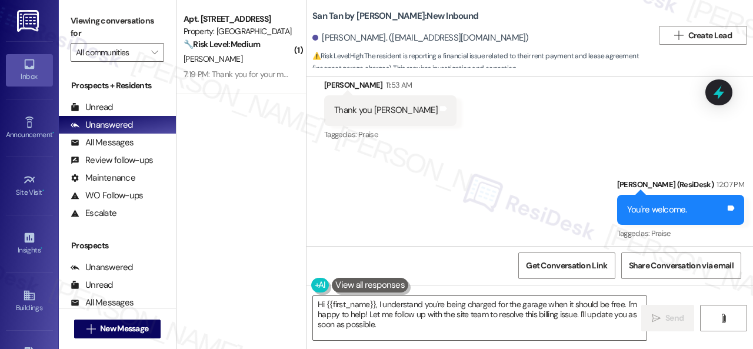
scroll to position [2786, 0]
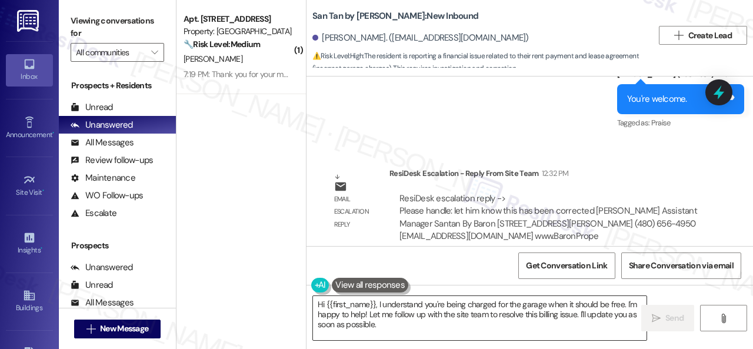
drag, startPoint x: 378, startPoint y: 305, endPoint x: 394, endPoint y: 331, distance: 30.7
click at [394, 331] on textarea "Hi {{first_name}}, I understand you're being charged for the garage when it sho…" at bounding box center [480, 318] width 334 height 44
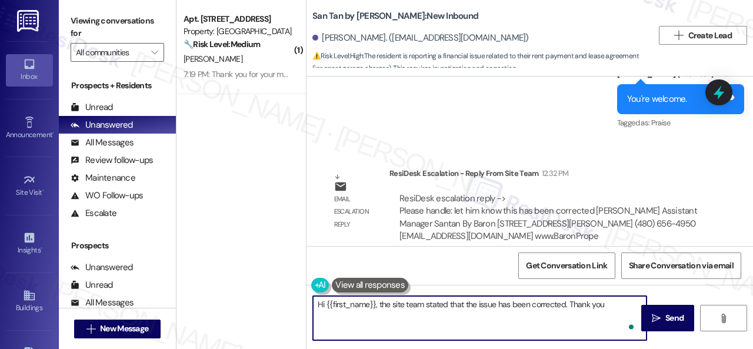
type textarea "Hi {{first_name}}, the site team stated that the issue has been corrected. Than…"
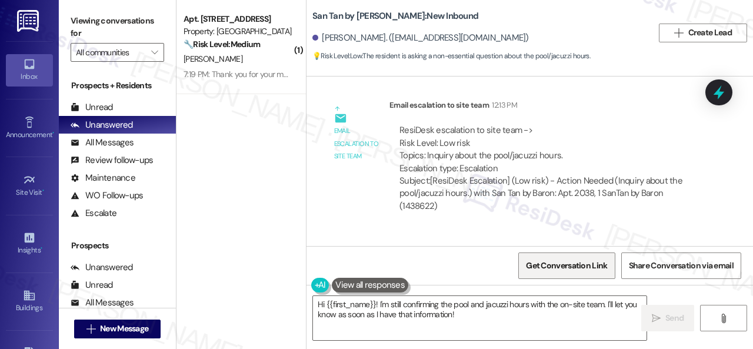
scroll to position [738, 0]
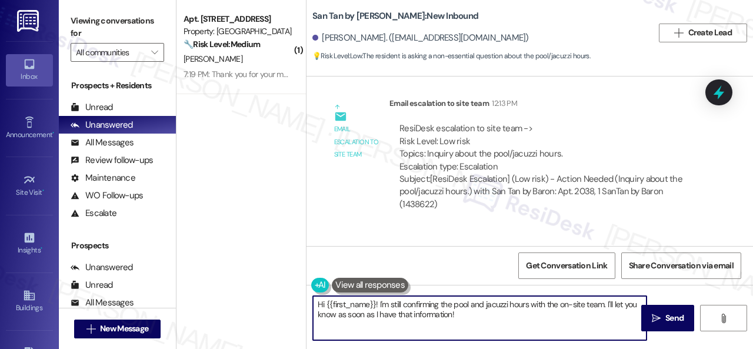
drag, startPoint x: 378, startPoint y: 301, endPoint x: 519, endPoint y: 338, distance: 146.4
click at [511, 341] on div "Hi {{first_name}}! I'm still confirming the pool and jacuzzi hours with the on-…" at bounding box center [529, 329] width 446 height 88
paste textarea "he pool is 24 hours"
click at [467, 302] on textarea "Hi {{first_name}}! The site team stated that he pool is 24 hours" at bounding box center [480, 318] width 334 height 44
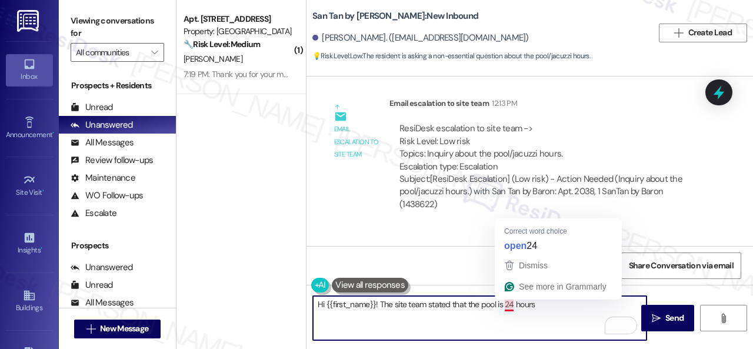
click at [505, 305] on textarea "Hi {{first_name}}! The site team stated that the pool is 24 hours" at bounding box center [480, 318] width 334 height 44
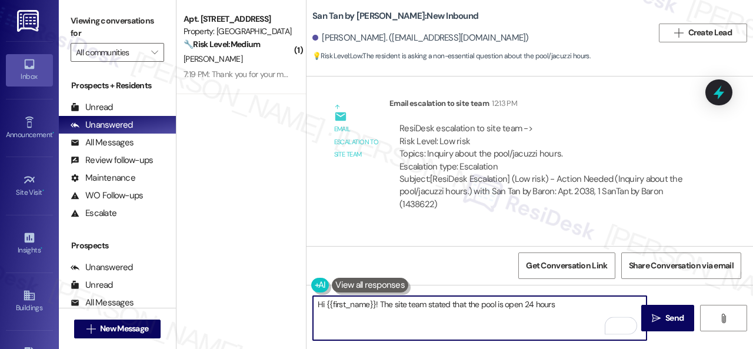
click at [567, 304] on textarea "Hi {{first_name}}! The site team stated that the pool is open 24 hours" at bounding box center [480, 318] width 334 height 44
type textarea "Hi {{first_name}}! The site team stated that the pool is open 24 hours."
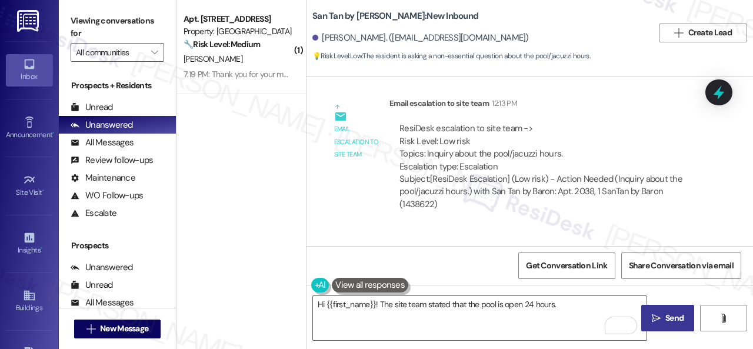
click at [665, 320] on span "Send" at bounding box center [674, 318] width 18 height 12
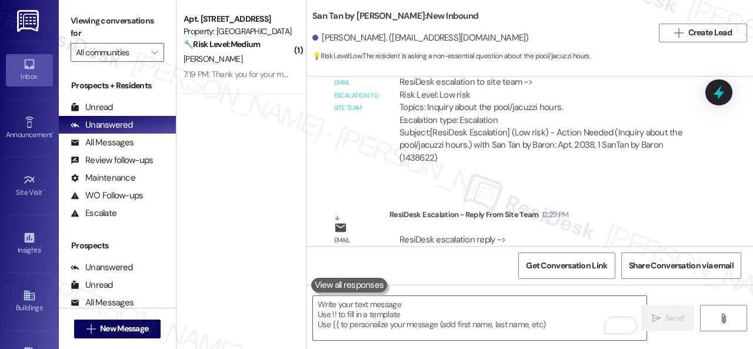
scroll to position [828, 0]
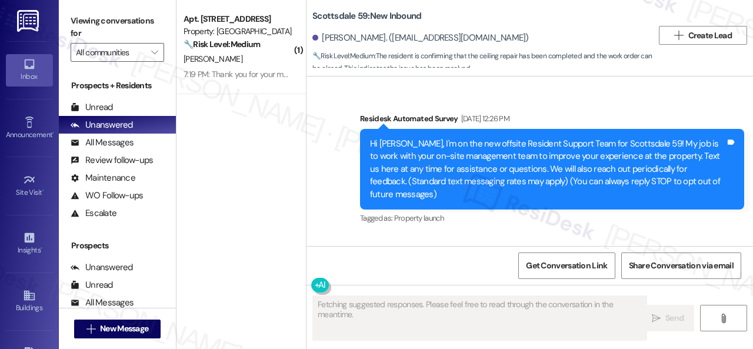
scroll to position [1921, 0]
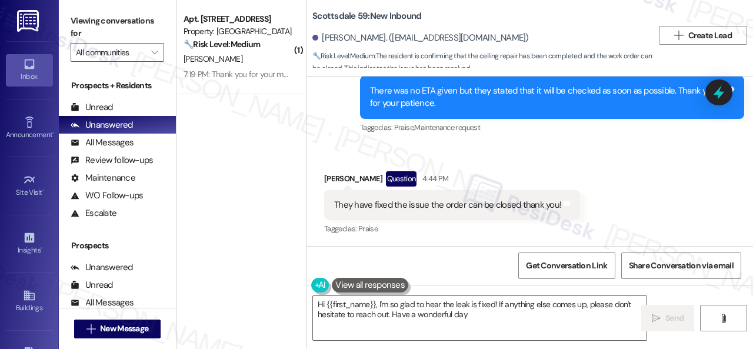
type textarea "Hi {{first_name}}, I'm so glad to hear the leak is fixed! If anything else come…"
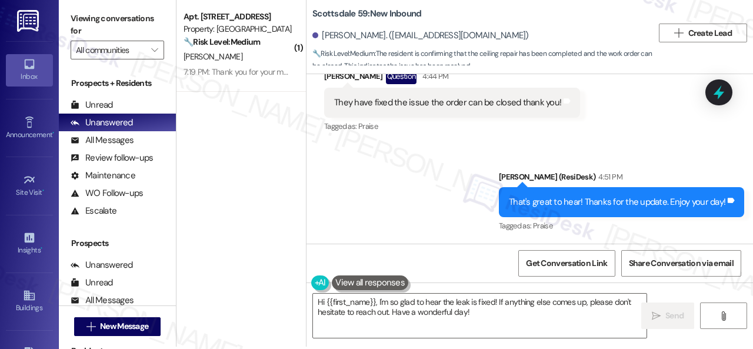
scroll to position [4, 0]
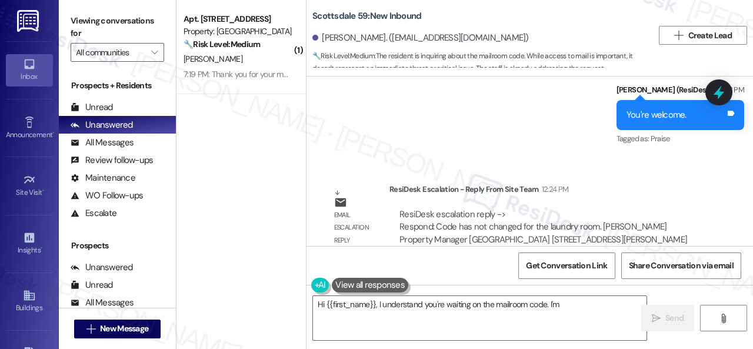
scroll to position [1484, 0]
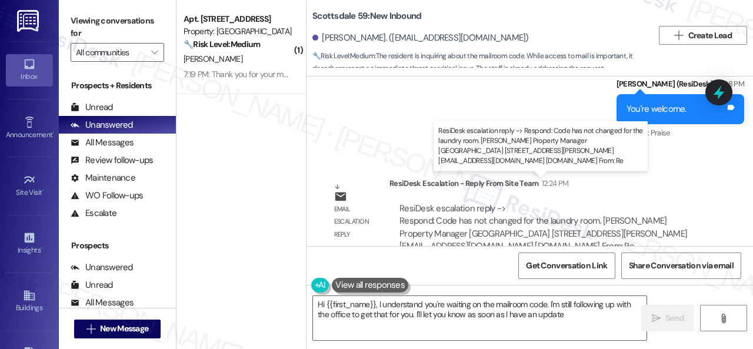
type textarea "Hi {{first_name}}, I understand you're waiting on the mailroom code. I'm still …"
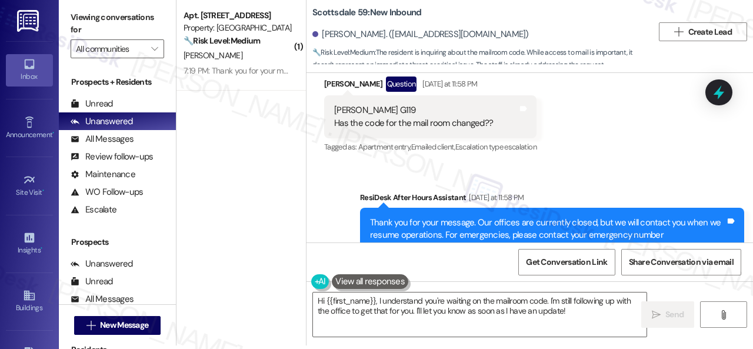
scroll to position [836, 0]
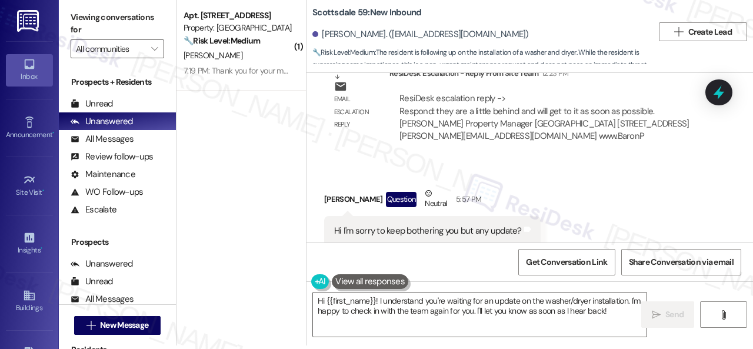
scroll to position [2478, 0]
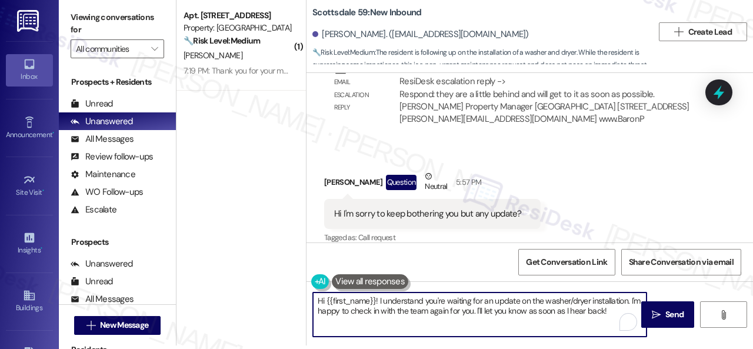
drag, startPoint x: 379, startPoint y: 301, endPoint x: 667, endPoint y: 339, distance: 290.7
click at [694, 348] on html "Inbox Go to Inbox Announcement • Send A Text Announcement Site Visit • Go to Si…" at bounding box center [376, 174] width 753 height 349
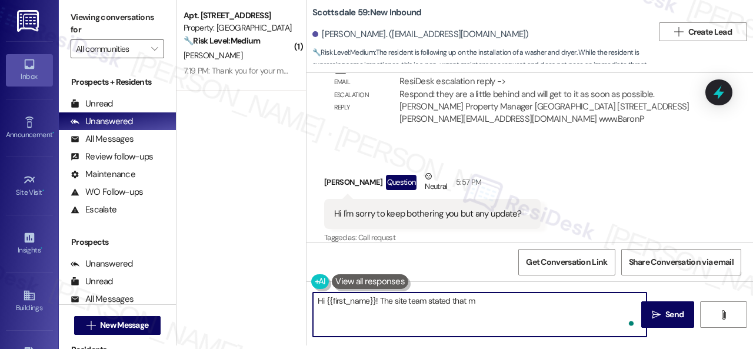
paste textarea "a little behind and will get to it as soon as possible."
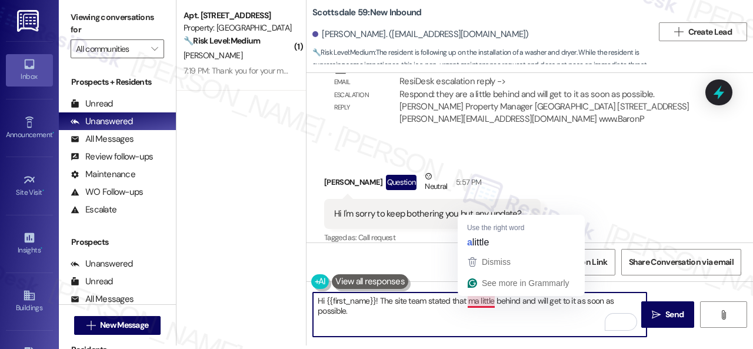
click at [475, 300] on textarea "Hi {{first_name}}! The site team stated that ma little behind and will get to i…" at bounding box center [480, 314] width 334 height 44
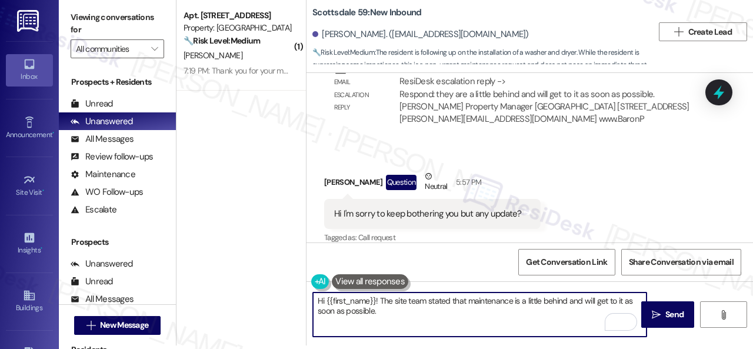
click at [560, 312] on textarea "Hi {{first_name}}! The site team stated that maintenance is a little behind and…" at bounding box center [480, 314] width 334 height 44
type textarea "Hi {{first_name}}! The site team stated that maintenance is a little behind and…"
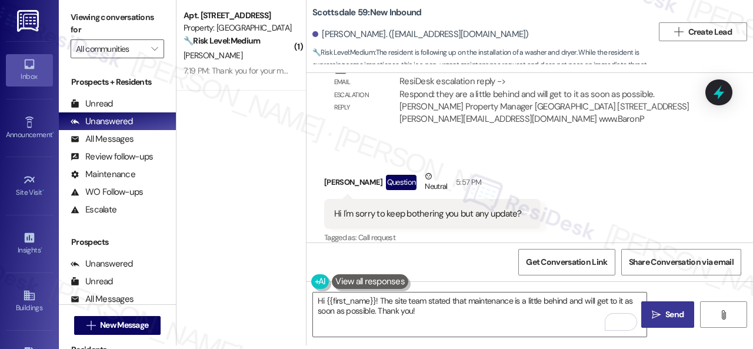
click at [665, 308] on span "Send" at bounding box center [674, 314] width 18 height 12
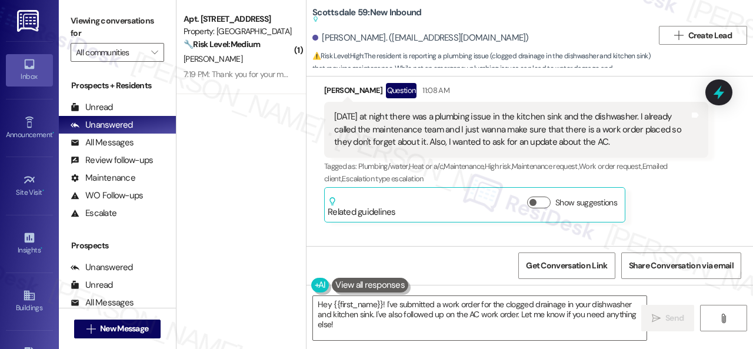
scroll to position [4145, 0]
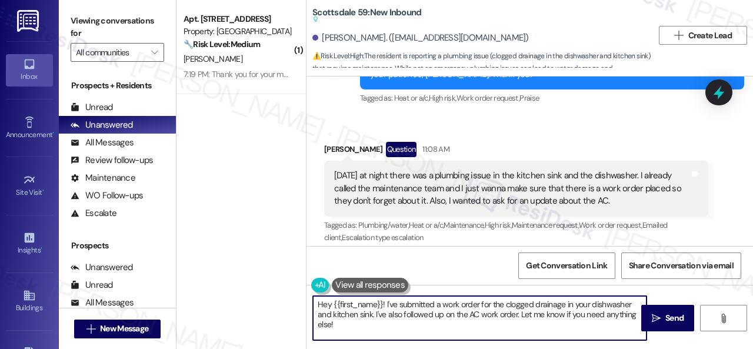
drag, startPoint x: 386, startPoint y: 302, endPoint x: 406, endPoint y: 288, distance: 25.0
click at [394, 331] on textarea "Hey {{first_name}}! I've submitted a work order for the clogged drainage in you…" at bounding box center [480, 318] width 334 height 44
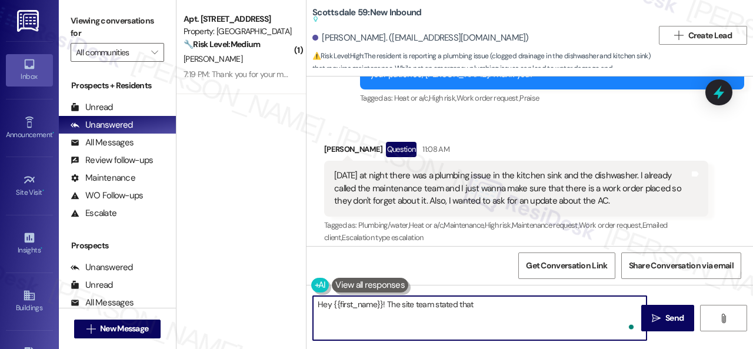
paste textarea "have the work order for the kitchen and they will get to it as soon as possible…"
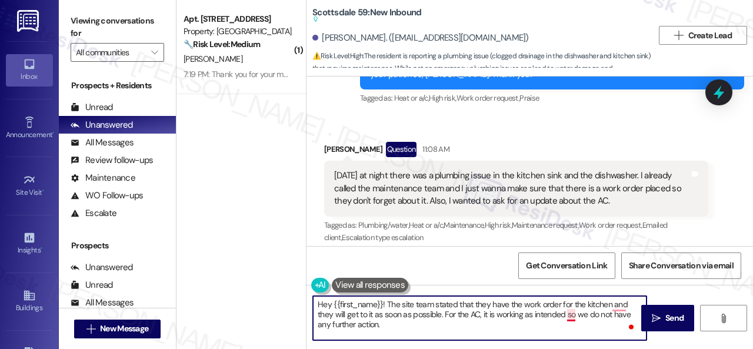
click at [574, 315] on textarea "Hey {{first_name}}! The site team stated that they have the work order for the …" at bounding box center [480, 318] width 334 height 44
click at [580, 313] on textarea "Hey {{first_name}}! The site team stated that they have the work order for the …" at bounding box center [480, 318] width 334 height 44
click at [392, 321] on textarea "Hey {{first_name}}! The site team stated that they have the work order for the …" at bounding box center [480, 318] width 334 height 44
type textarea "Hey {{first_name}}! The site team stated that they have the work order for the …"
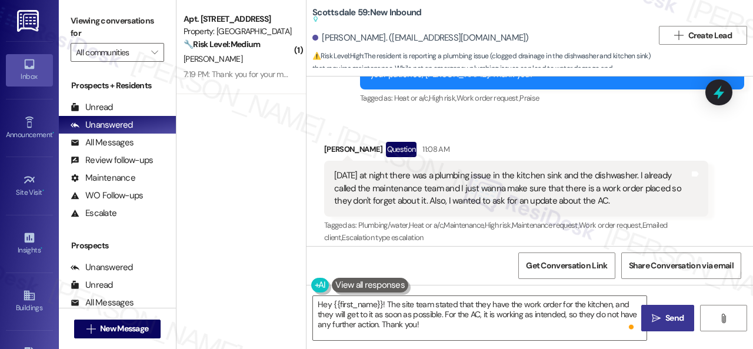
click at [656, 315] on span " Send" at bounding box center [667, 318] width 37 height 12
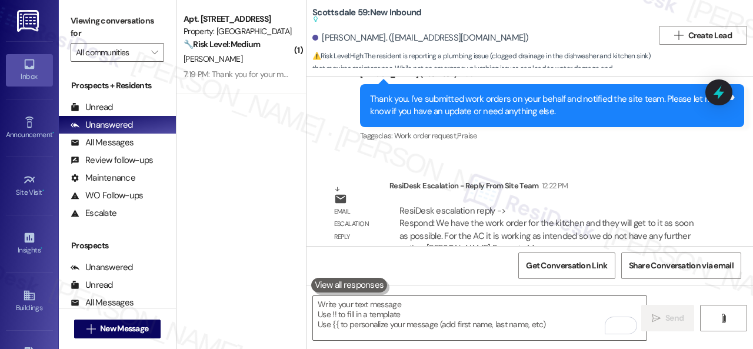
scroll to position [4, 0]
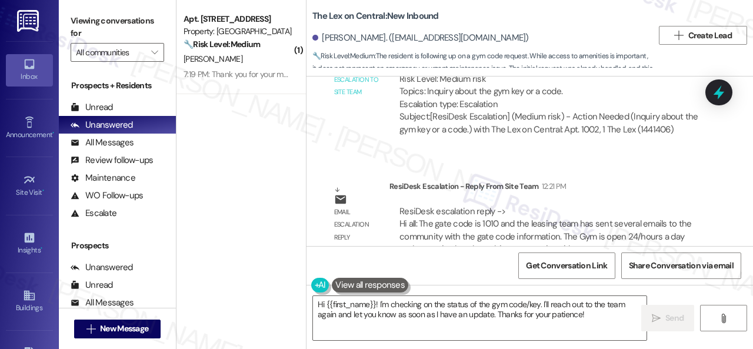
scroll to position [1257, 0]
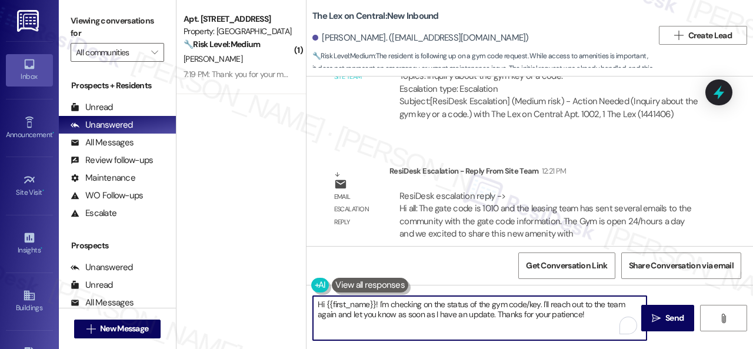
drag, startPoint x: 379, startPoint y: 302, endPoint x: 600, endPoint y: 318, distance: 221.2
click at [594, 322] on textarea "Hi {{first_name}}! I'm checking on the status of the gym code/key. I'll reach o…" at bounding box center [480, 318] width 334 height 44
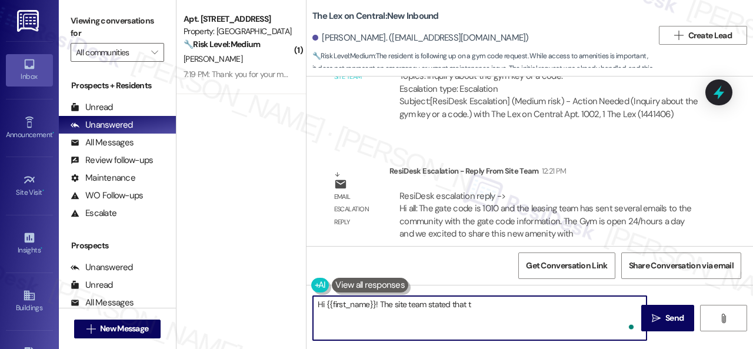
paste textarea "gate code is 1010 and the leasing team has sent several emails to the community…"
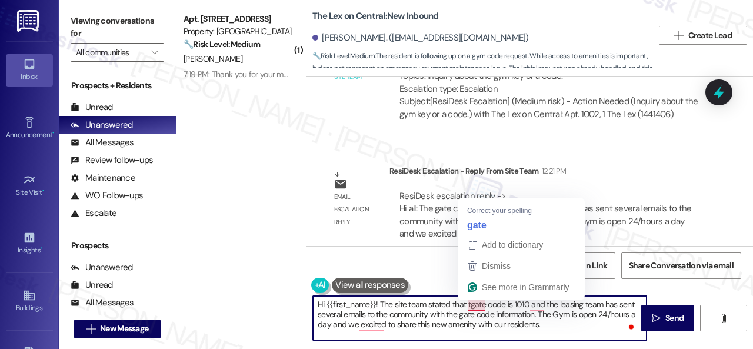
click at [469, 305] on textarea "Hi {{first_name}}! The site team stated that tgate code is 1010 and the leasing…" at bounding box center [480, 318] width 334 height 44
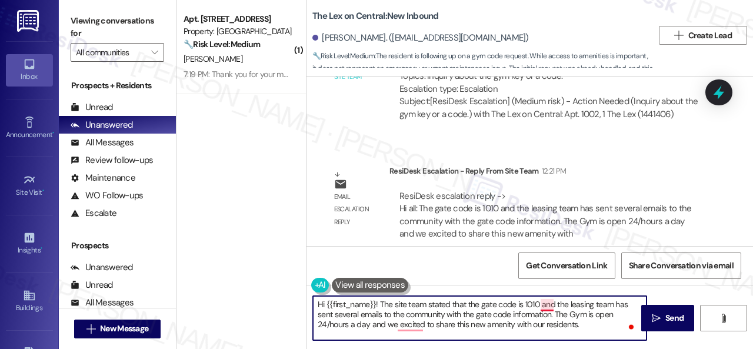
click at [545, 303] on textarea "Hi {{first_name}}! The site team stated that the gate code is 1010 and the leas…" at bounding box center [480, 318] width 334 height 44
click at [391, 325] on textarea "Hi {{first_name}}! The site team stated that the gate code is 1010, and the lea…" at bounding box center [480, 318] width 334 height 44
click at [389, 324] on textarea "Hi {{first_name}}! The site team stated that the gate code is 1010, and the lea…" at bounding box center [480, 318] width 334 height 44
click at [391, 323] on textarea "Hi {{first_name}}! The site team stated that the gate code is 1010, and the lea…" at bounding box center [480, 318] width 334 height 44
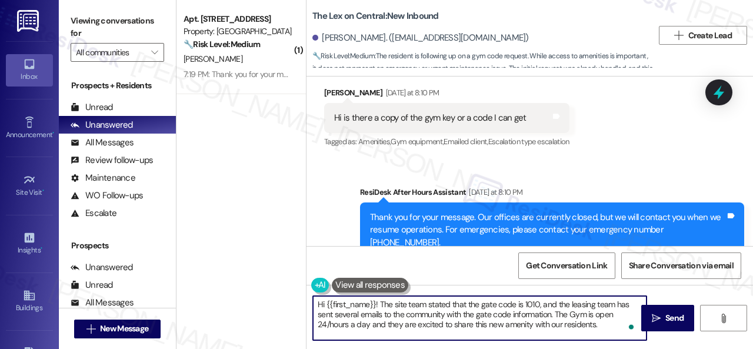
scroll to position [845, 0]
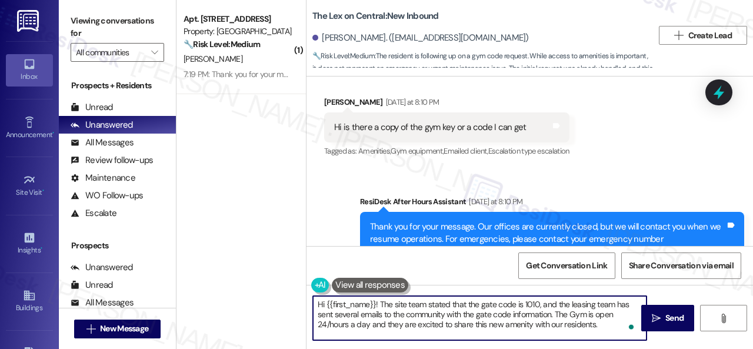
click at [551, 325] on textarea "Hi {{first_name}}! The site team stated that the gate code is 1010, and the lea…" at bounding box center [480, 318] width 334 height 44
click at [613, 323] on textarea "Hi {{first_name}}! The site team stated that the gate code is 1010, and the lea…" at bounding box center [480, 318] width 334 height 44
click at [580, 313] on textarea "Hi {{first_name}}! The site team stated that the gate code is 1010, and the lea…" at bounding box center [480, 318] width 334 height 44
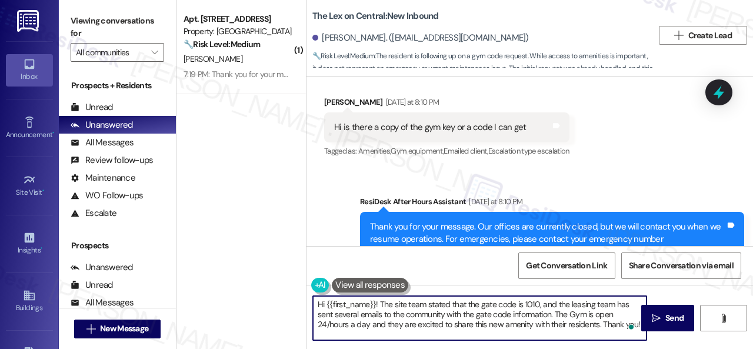
click at [576, 312] on textarea "Hi {{first_name}}! The site team stated that the gate code is 1010, and the lea…" at bounding box center [480, 318] width 334 height 44
click at [376, 318] on textarea "Hi {{first_name}}! The site team stated that the gate code is 1010, and the lea…" at bounding box center [480, 318] width 334 height 44
click at [375, 328] on textarea "Hi {{first_name}}! The site team stated that the gate code is 1010, and the lea…" at bounding box center [480, 318] width 334 height 44
click at [480, 321] on textarea "Hi {{first_name}}! The site team stated that the gate code is 1010, and the lea…" at bounding box center [480, 318] width 334 height 44
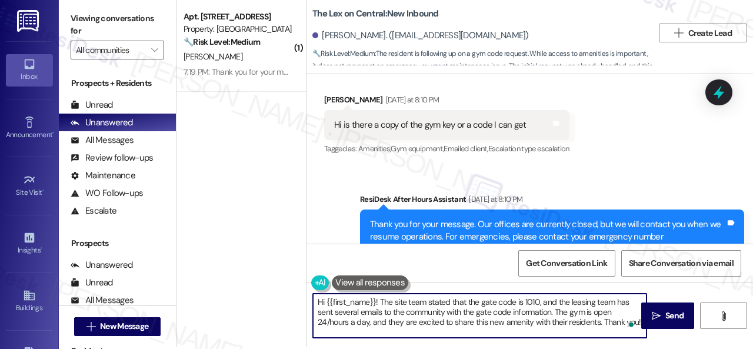
scroll to position [4, 0]
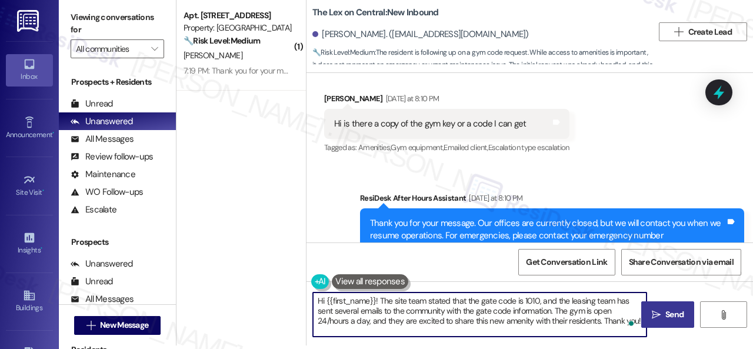
type textarea "Hi {{first_name}}! The site team stated that the gate code is 1010, and the lea…"
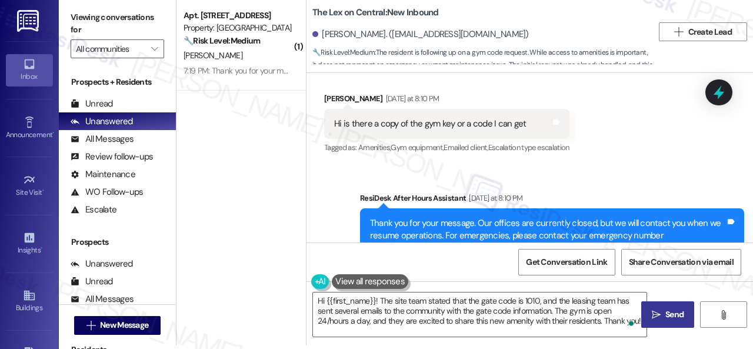
click at [665, 313] on span "Send" at bounding box center [674, 314] width 18 height 12
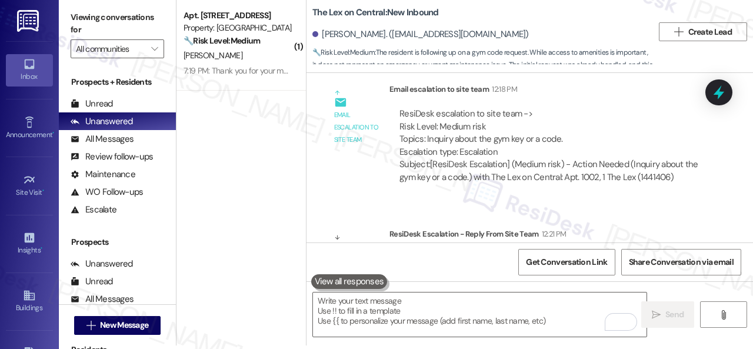
scroll to position [1257, 0]
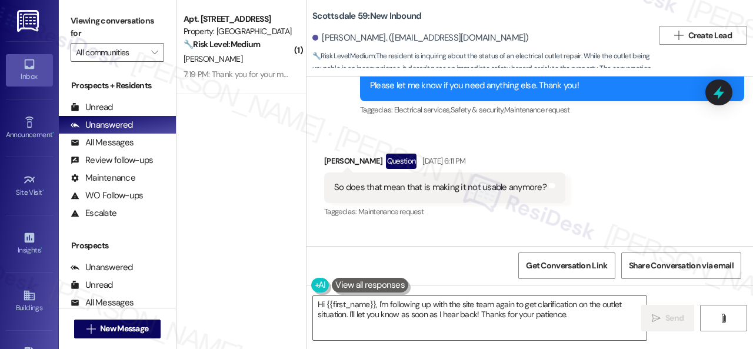
scroll to position [1149, 0]
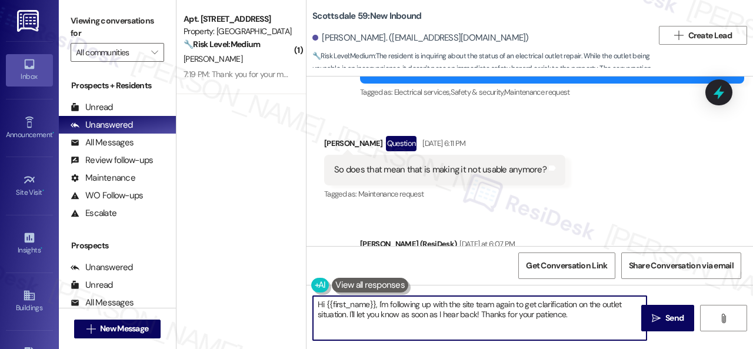
drag, startPoint x: 378, startPoint y: 304, endPoint x: 612, endPoint y: 339, distance: 236.8
click at [619, 343] on div "Hi {{first_name}}, I'm following up with the site team again to get clarificati…" at bounding box center [529, 329] width 446 height 88
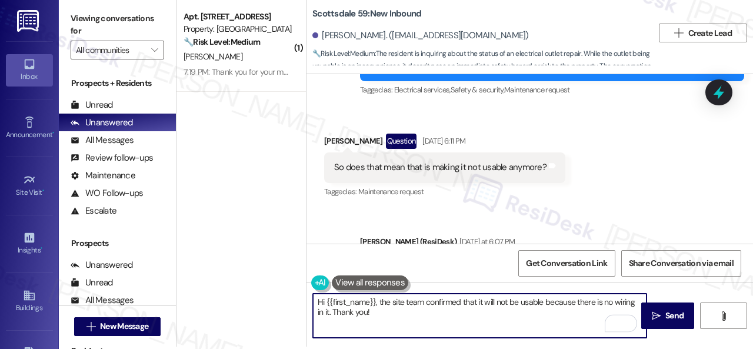
scroll to position [4, 0]
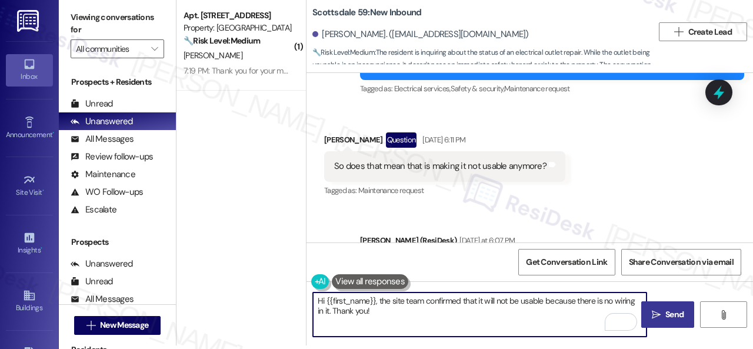
type textarea "Hi {{first_name}}, the site team confirmed that it will not be usable because t…"
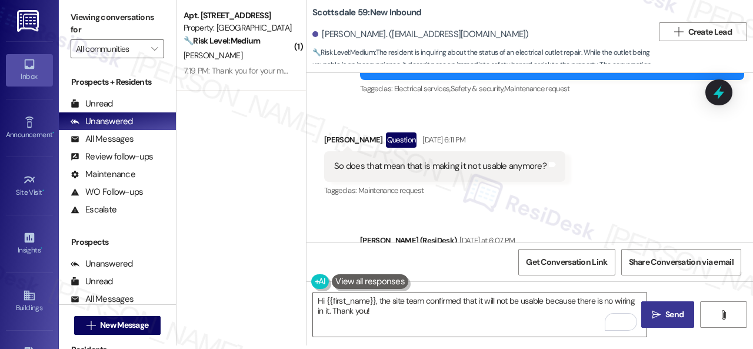
click at [655, 313] on icon "" at bounding box center [656, 314] width 9 height 9
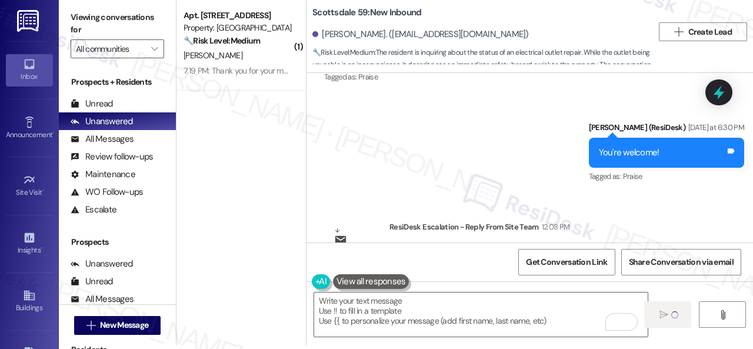
scroll to position [1545, 0]
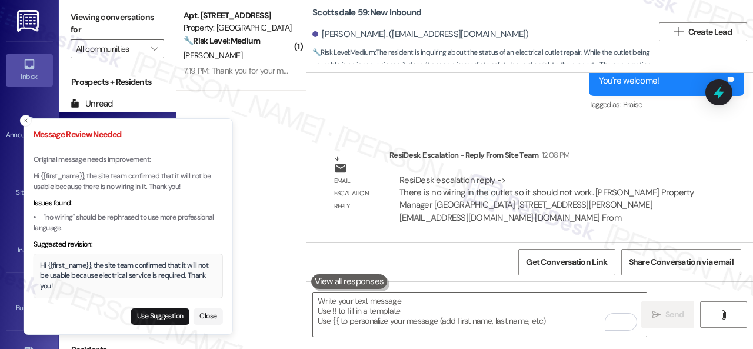
drag, startPoint x: 25, startPoint y: 175, endPoint x: 64, endPoint y: 179, distance: 39.7
click at [89, 182] on p "Hi {{first_name}}, the site team confirmed that it will not be usable because t…" at bounding box center [128, 181] width 189 height 21
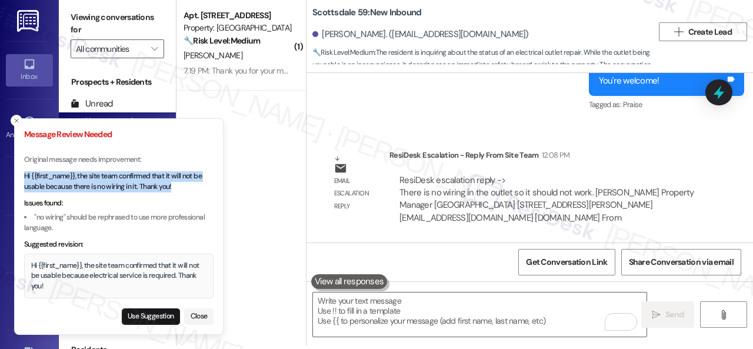
drag, startPoint x: 175, startPoint y: 186, endPoint x: 24, endPoint y: 173, distance: 151.8
click at [24, 173] on p "Hi {{first_name}}, the site team confirmed that it will not be usable because t…" at bounding box center [118, 181] width 189 height 21
copy p "Hi {{first_name}}, the site team confirmed that it will not be usable because t…"
click at [207, 321] on button "Close" at bounding box center [198, 316] width 29 height 16
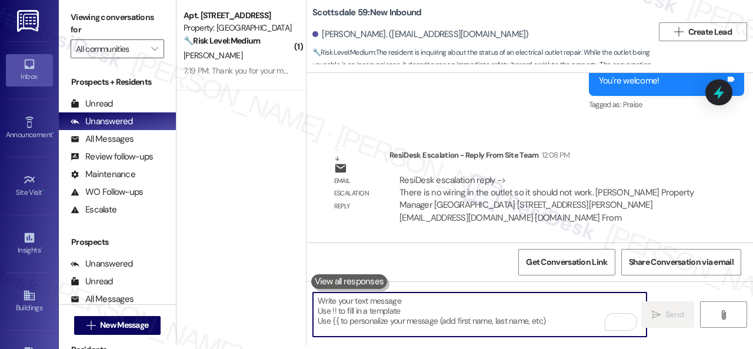
click at [400, 311] on textarea "To enrich screen reader interactions, please activate Accessibility in Grammarl…" at bounding box center [480, 314] width 334 height 44
paste textarea "Hi {{first_name}}, the site team confirmed that it will not be usable because t…"
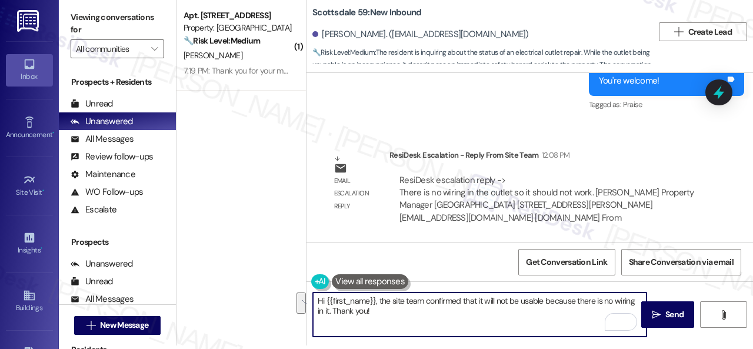
drag, startPoint x: 545, startPoint y: 302, endPoint x: 328, endPoint y: 313, distance: 217.4
click at [328, 313] on textarea "Hi {{first_name}}, the site team confirmed that it will not be usable because t…" at bounding box center [480, 314] width 334 height 44
click at [602, 302] on textarea "Hi {{first_name}}, the site team confirmed that it will not be usable. Thank yo…" at bounding box center [480, 314] width 334 height 44
type textarea "Hi {{first_name}}, the site team confirmed that it will not be usable. Thank yo…"
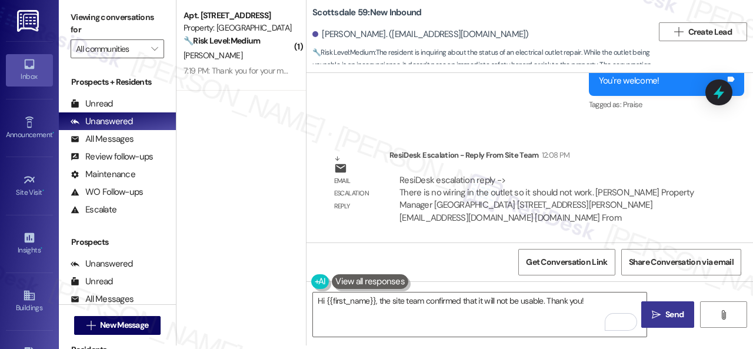
click at [663, 312] on span "Send" at bounding box center [674, 314] width 23 height 12
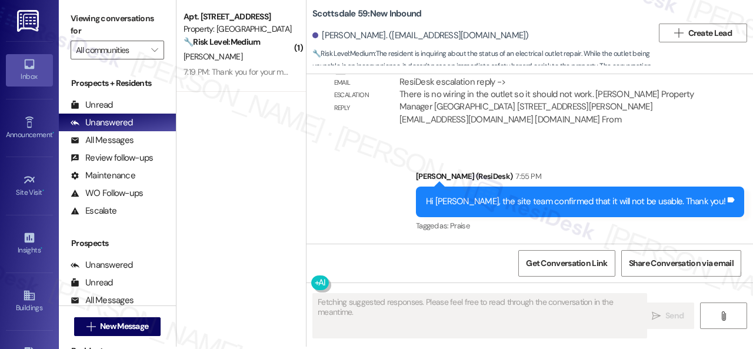
scroll to position [4, 0]
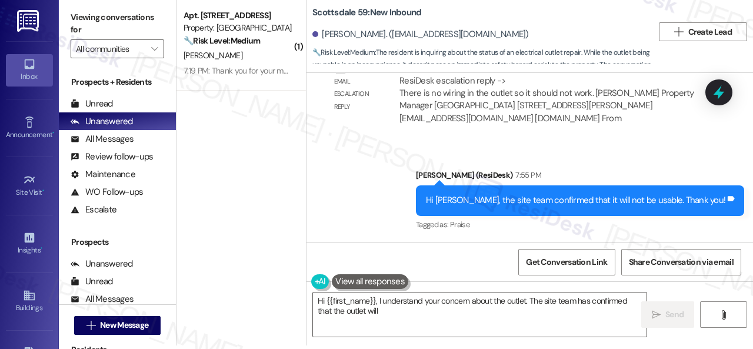
type textarea "Hi {{first_name}}, I understand your concern about the outlet. The site team ha…"
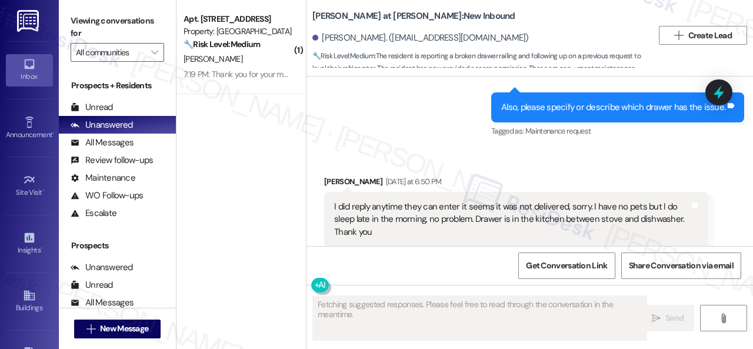
scroll to position [1167, 0]
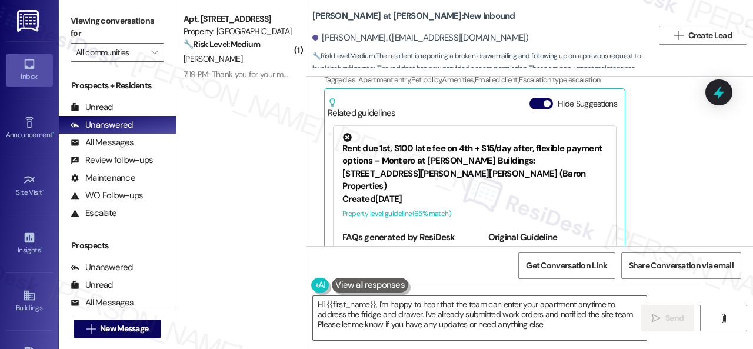
type textarea "Hi {{first_name}}, I'm happy to hear that the team can enter your apartment any…"
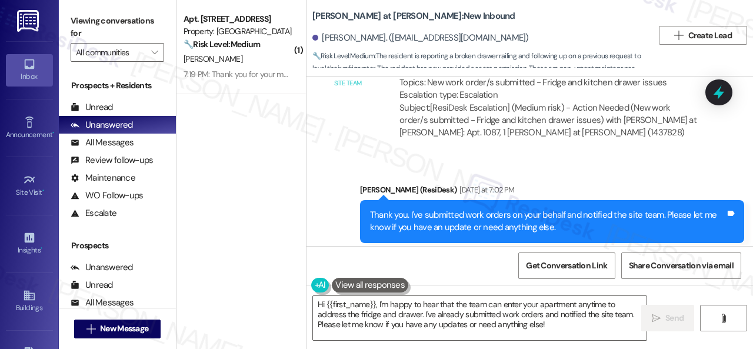
scroll to position [1675, 0]
